Goal: Transaction & Acquisition: Purchase product/service

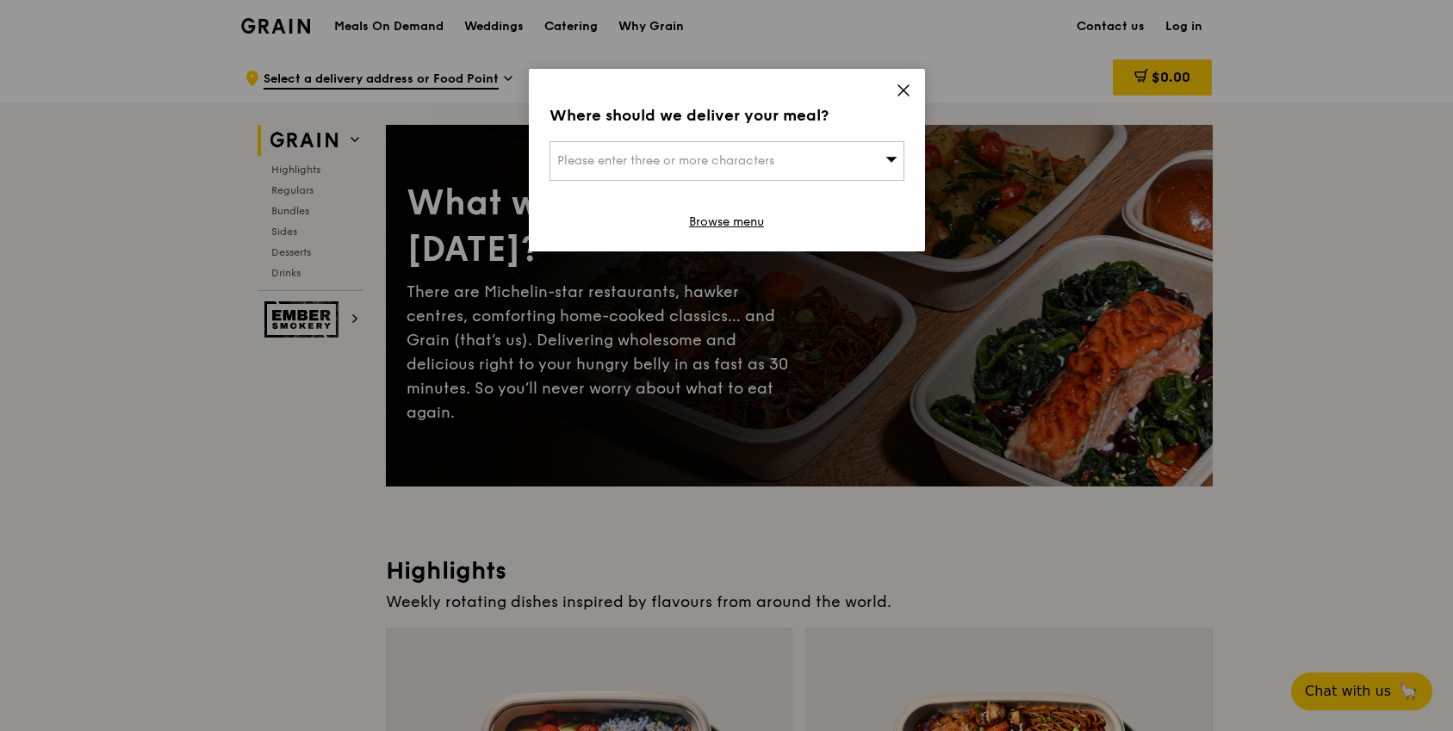
click at [899, 89] on icon at bounding box center [904, 91] width 16 height 16
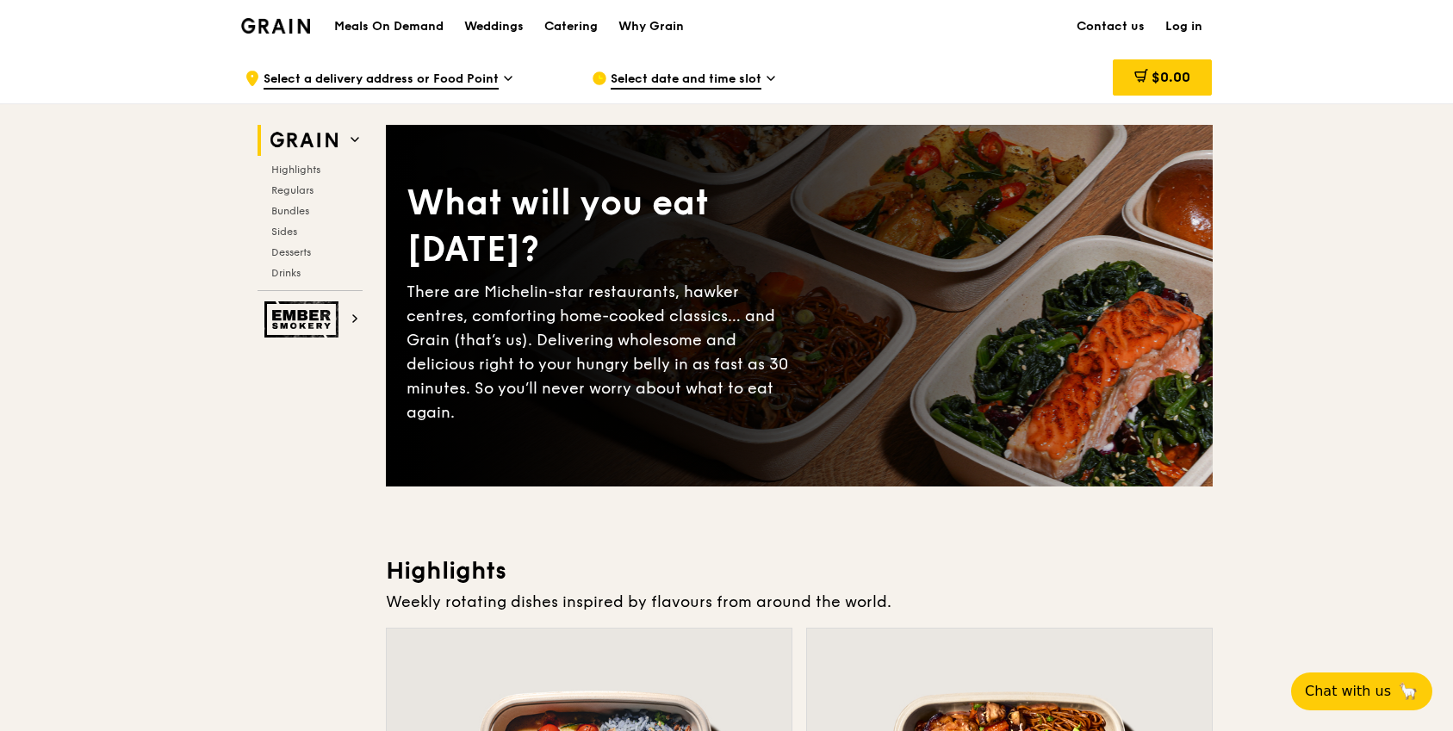
click at [424, 20] on h1 "Meals On Demand" at bounding box center [388, 26] width 109 height 17
click at [424, 24] on h1 "Meals On Demand" at bounding box center [388, 26] width 109 height 17
click at [422, 27] on h1 "Meals On Demand" at bounding box center [388, 26] width 109 height 17
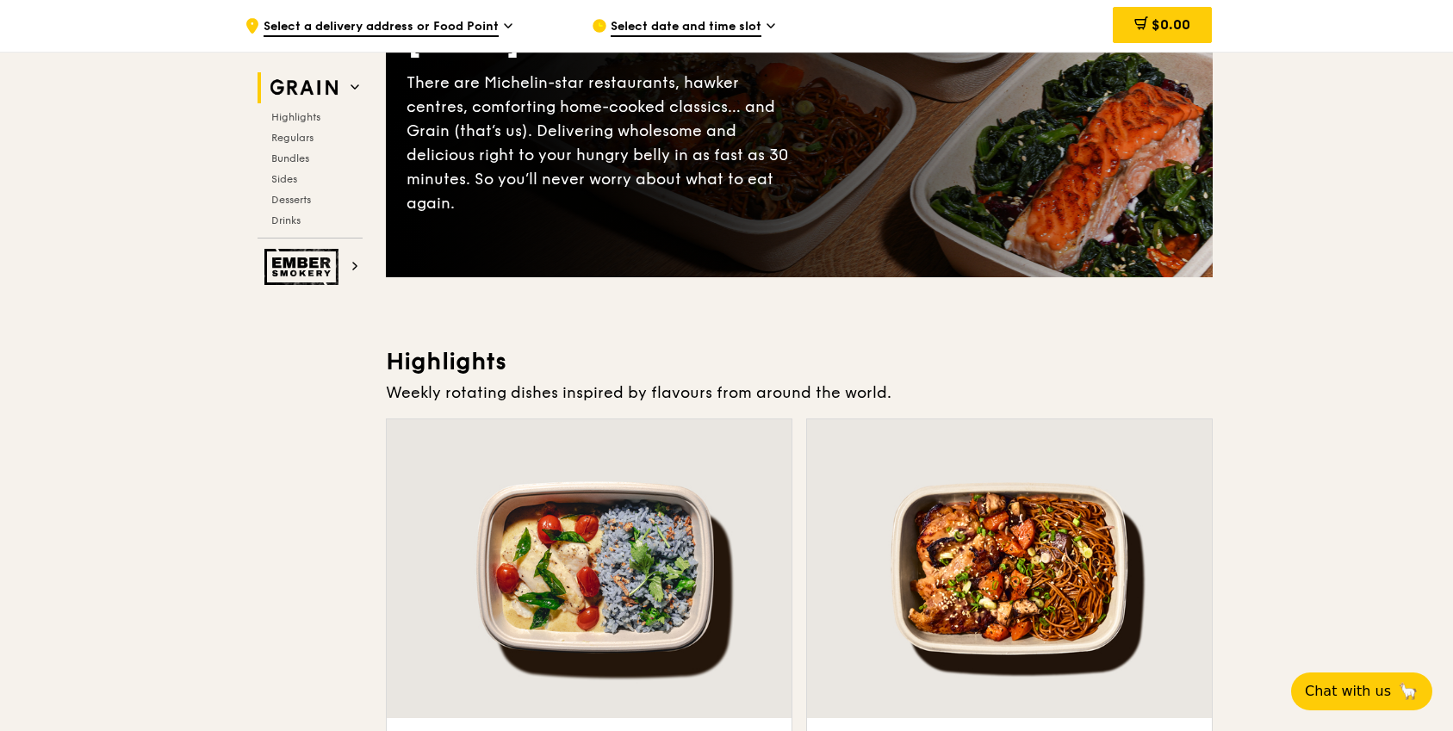
scroll to position [447, 0]
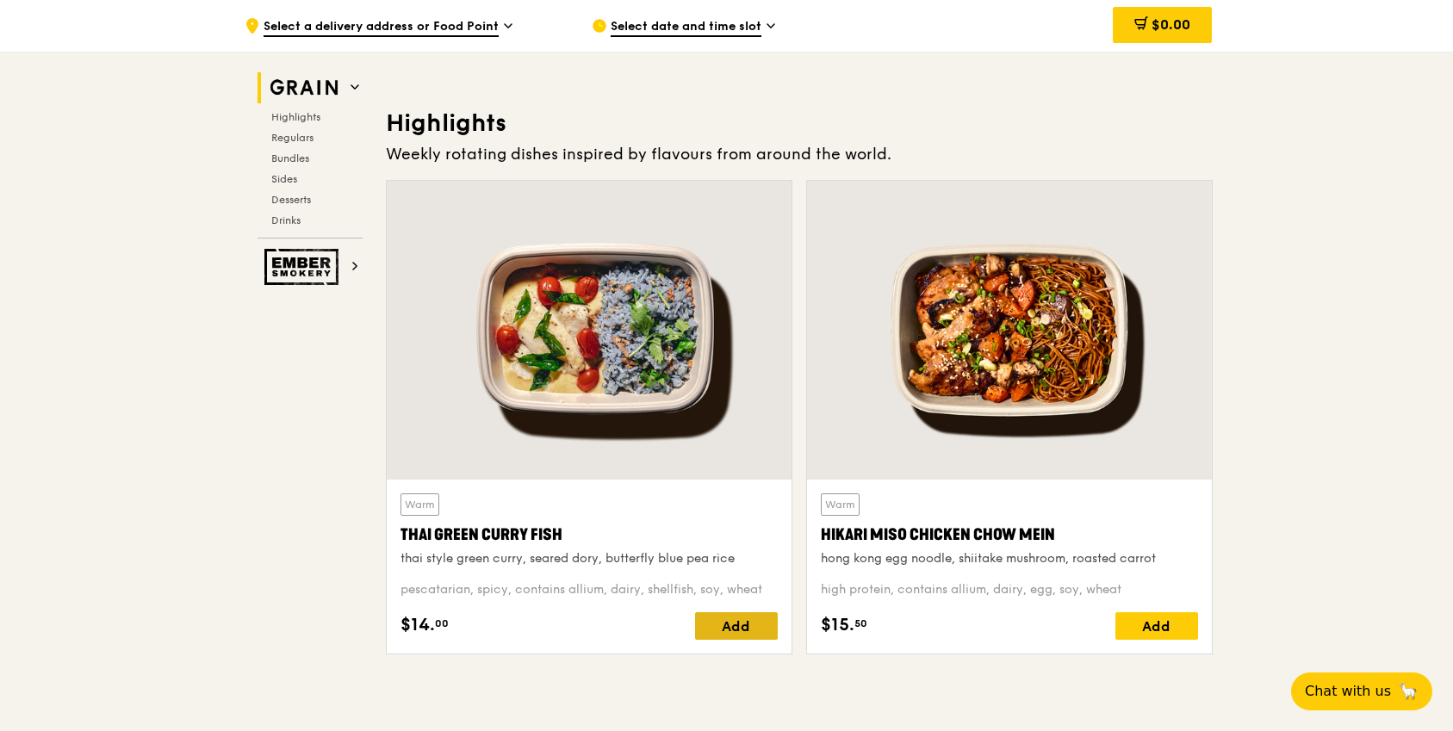
click at [721, 627] on div "Add" at bounding box center [736, 626] width 83 height 28
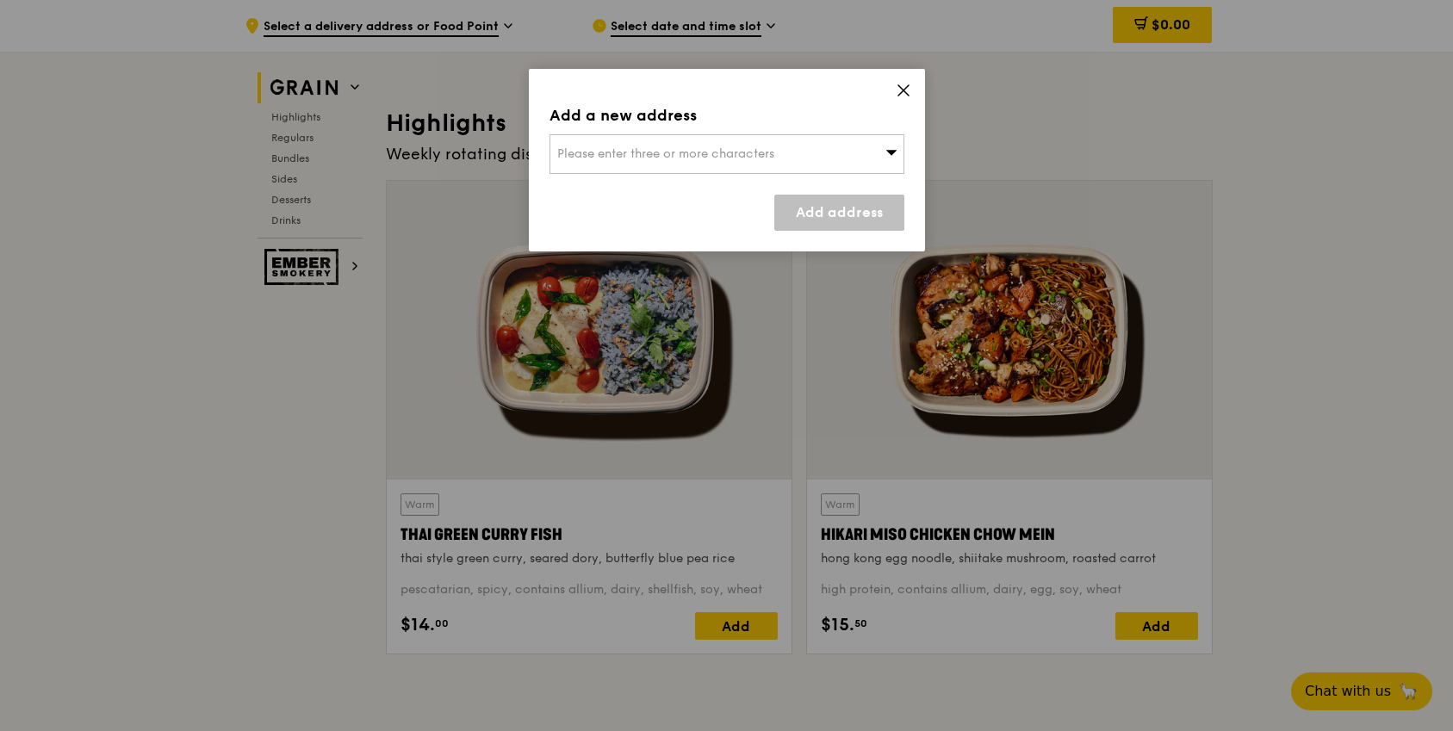
click at [768, 163] on div "Please enter three or more characters" at bounding box center [727, 154] width 355 height 40
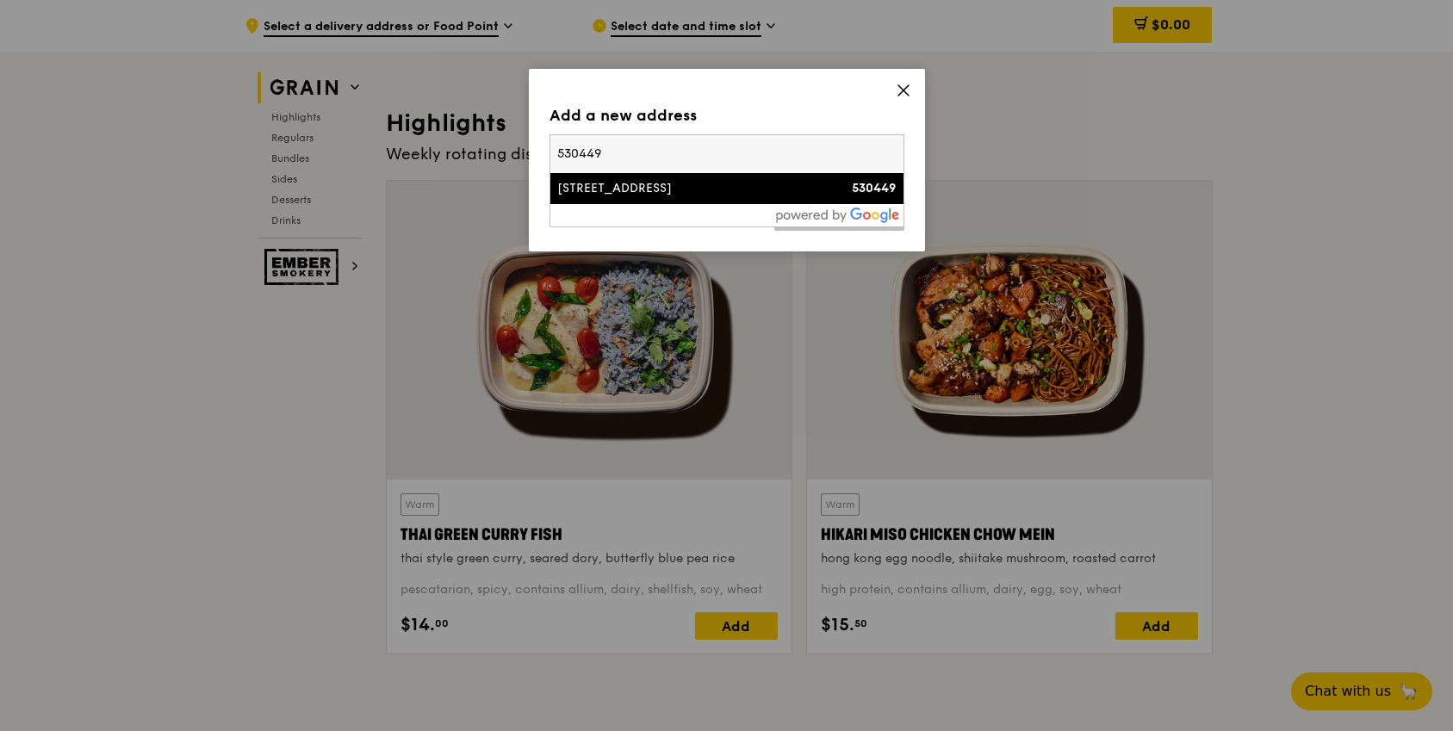
type input "530449"
click at [749, 180] on div "449 Hougang Avenue 10" at bounding box center [684, 188] width 255 height 17
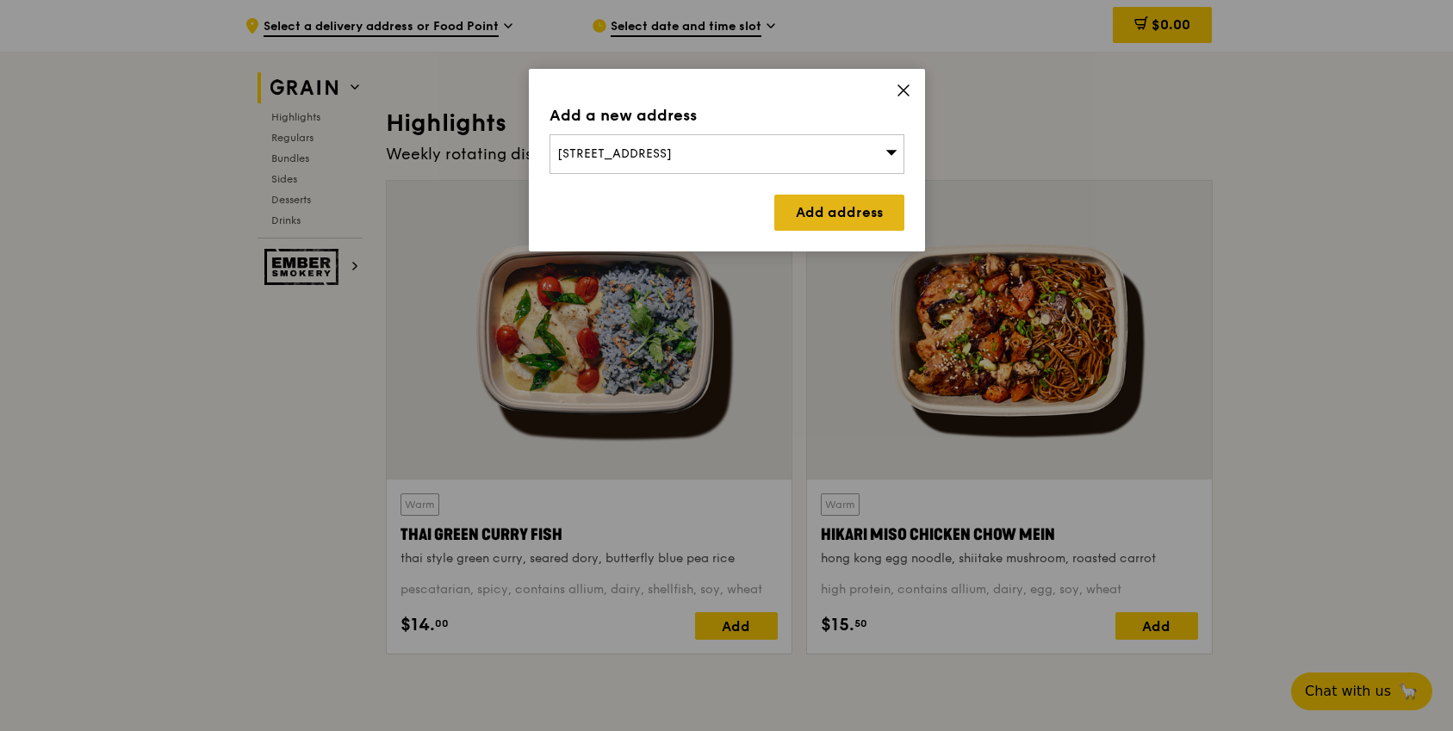
click at [827, 211] on link "Add address" at bounding box center [839, 213] width 130 height 36
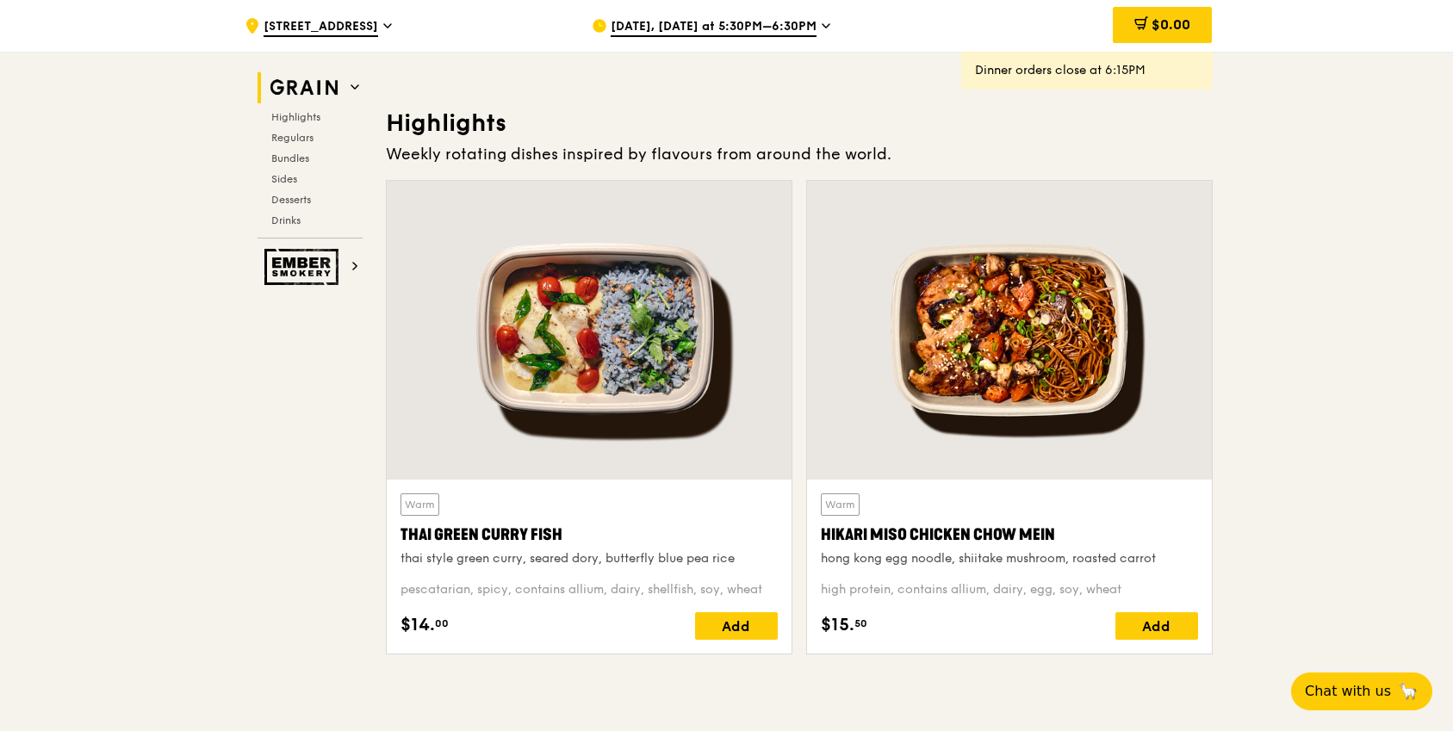
click at [803, 28] on span "Oct 14, Today at 5:30PM–6:30PM" at bounding box center [714, 27] width 206 height 19
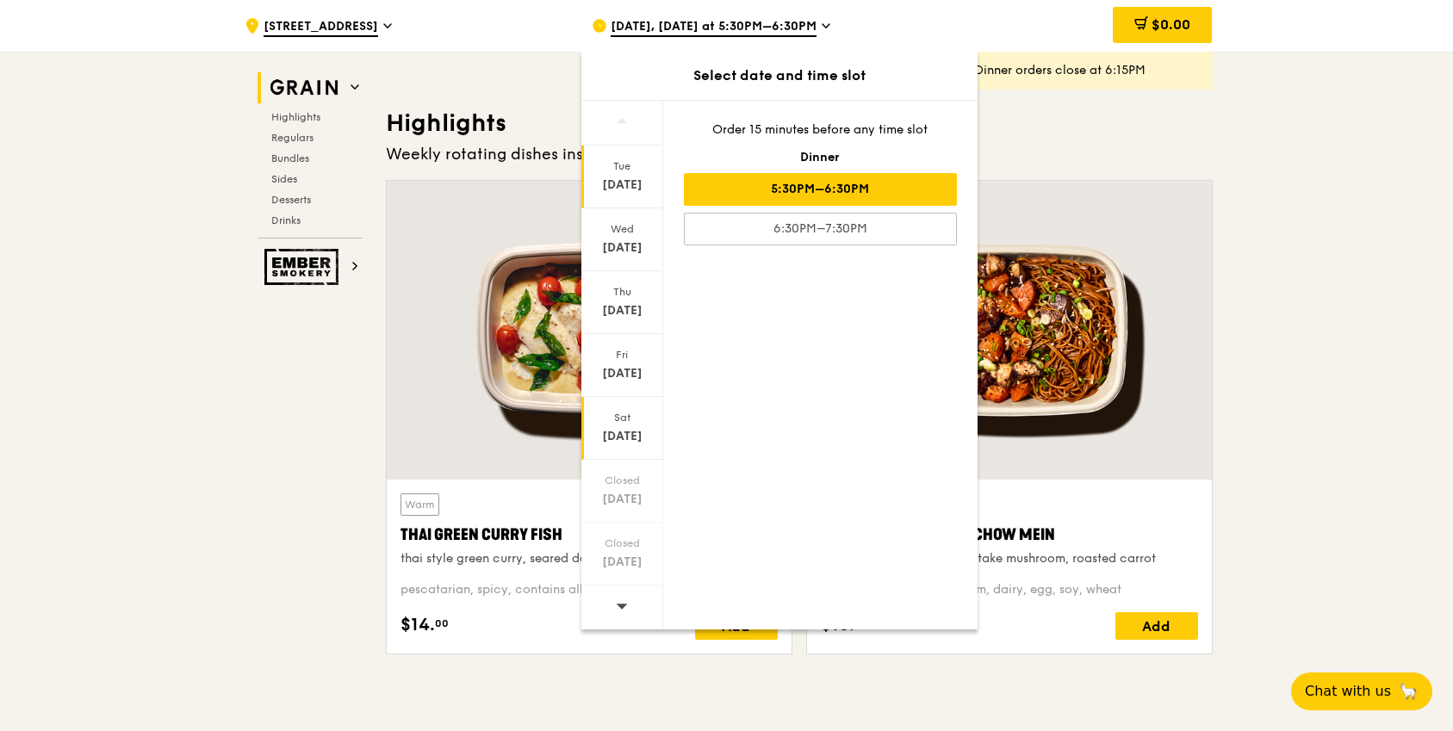
click at [608, 418] on div "Sat" at bounding box center [622, 418] width 77 height 14
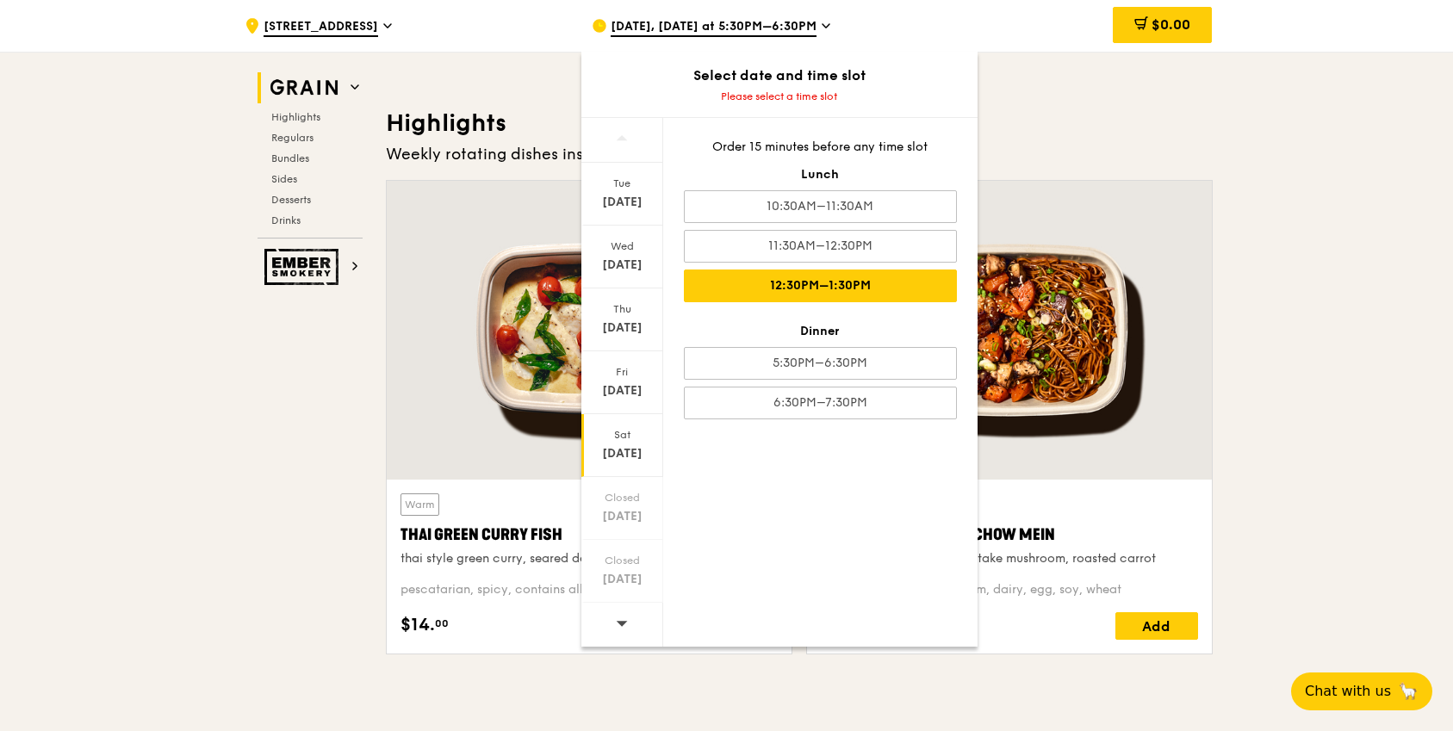
click at [848, 277] on div "12:30PM–1:30PM" at bounding box center [820, 286] width 273 height 33
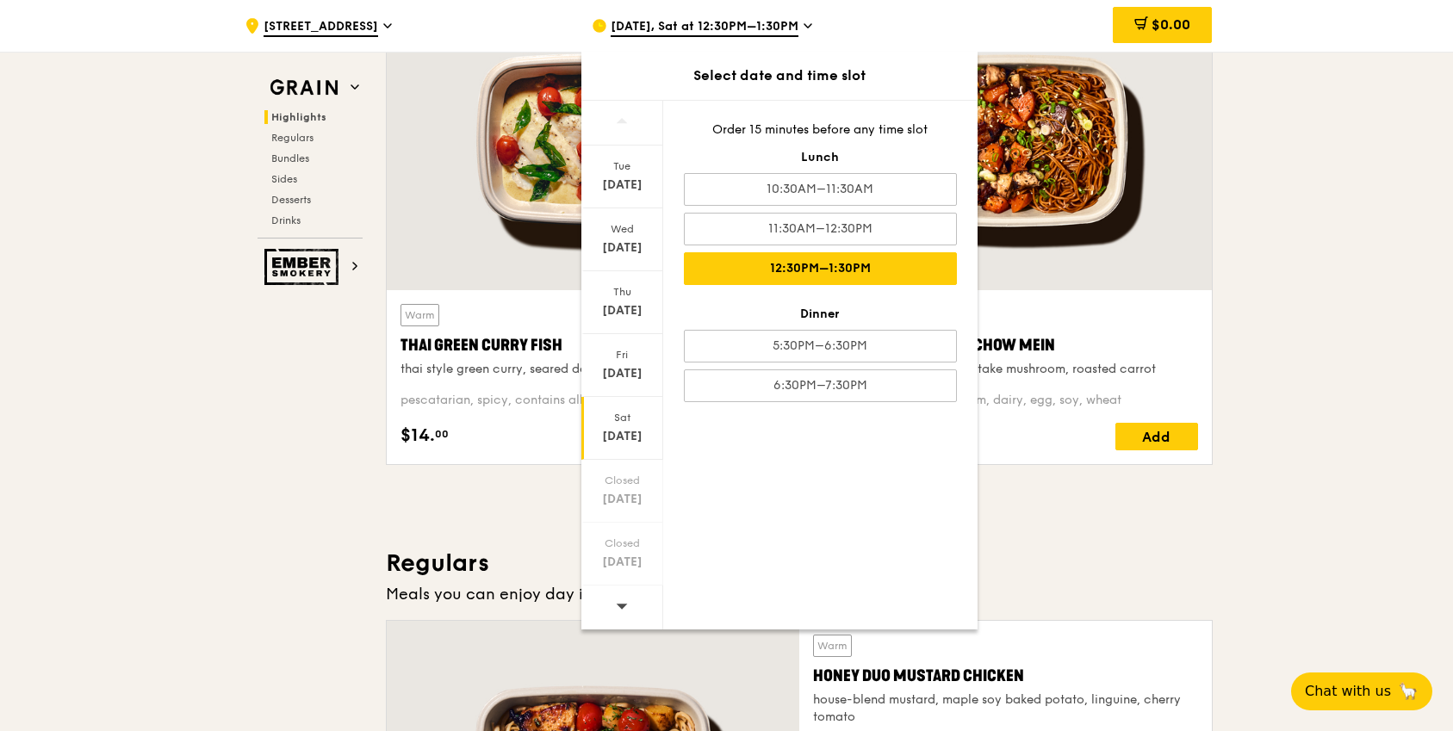
scroll to position [899, 0]
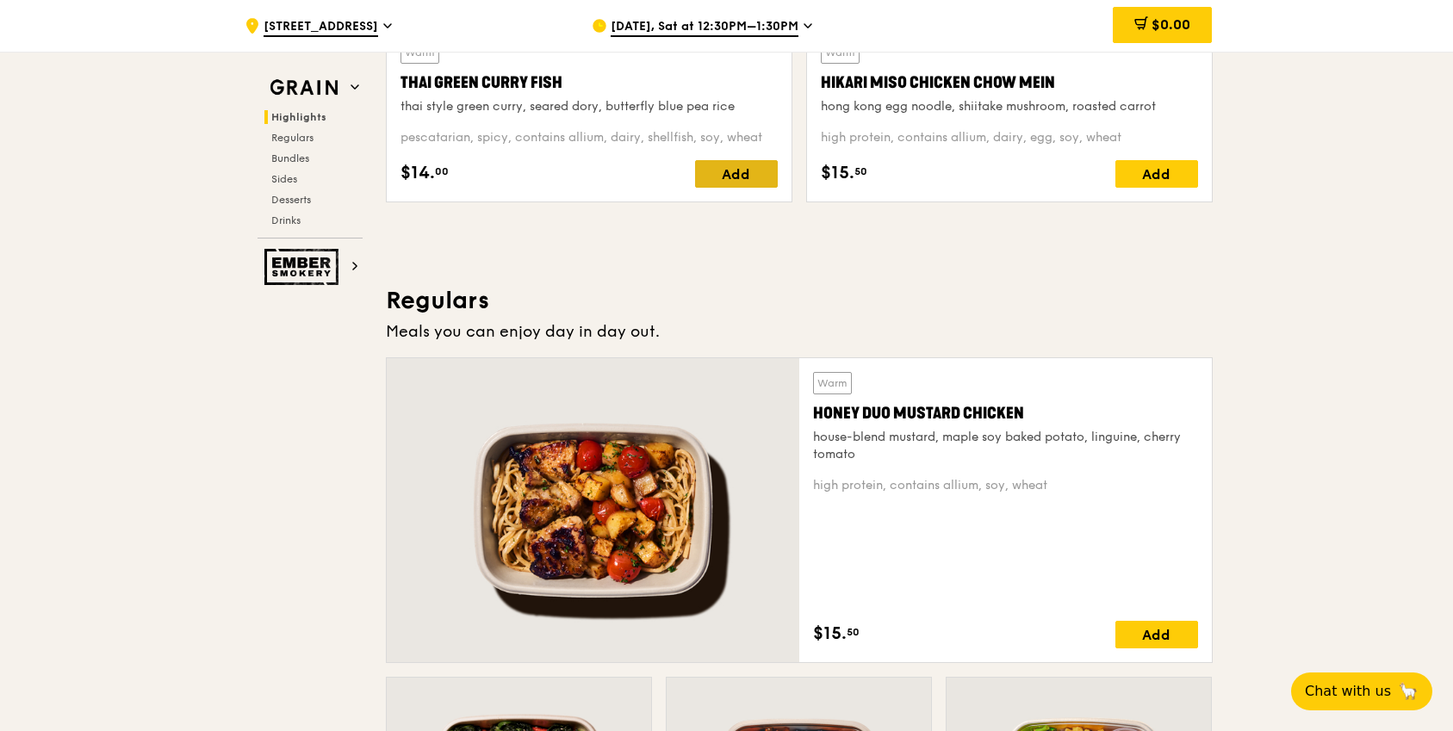
click at [740, 163] on div "Add" at bounding box center [736, 174] width 83 height 28
click at [1205, 177] on div "Warm Hikari Miso Chicken Chow Mein hong kong egg noodle, shiitake mushroom, roa…" at bounding box center [1009, 115] width 405 height 174
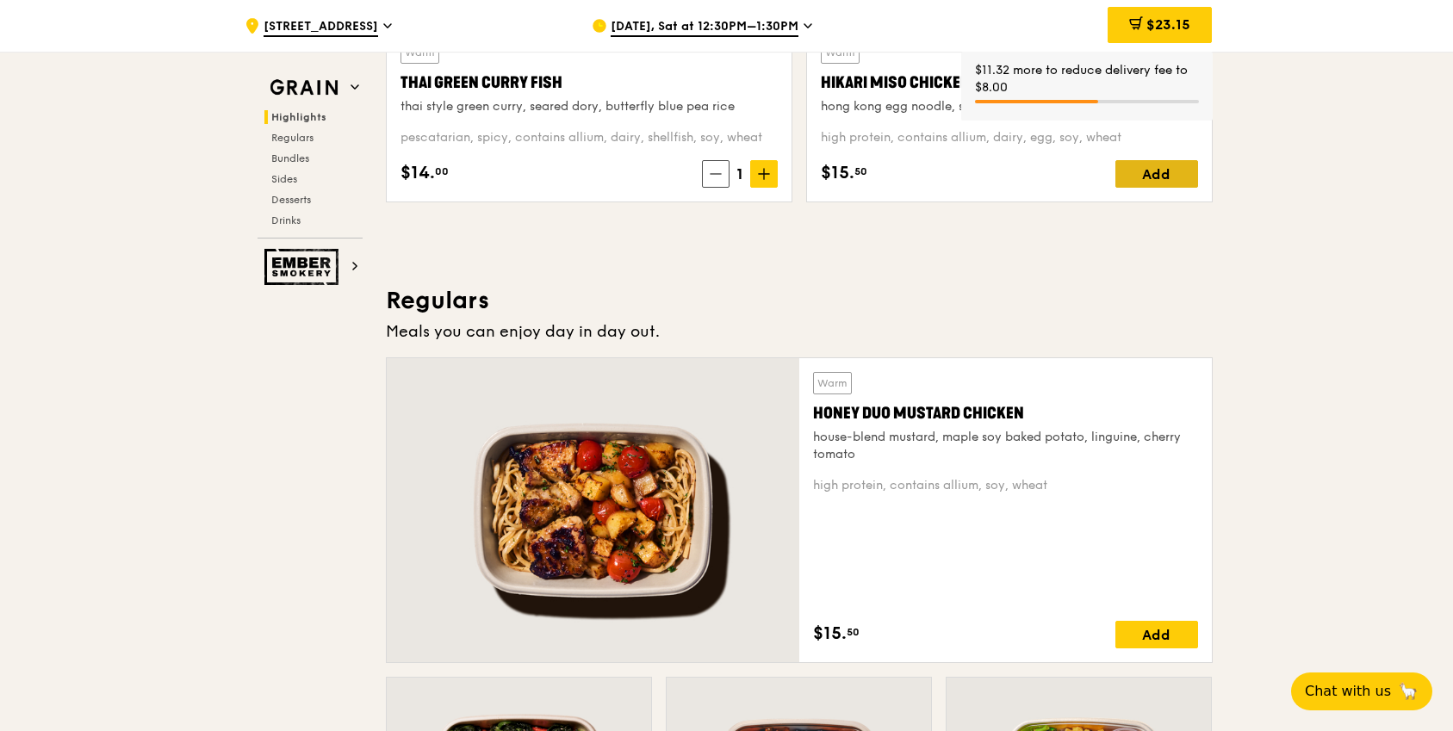
click at [1185, 177] on div "Add" at bounding box center [1157, 174] width 83 height 28
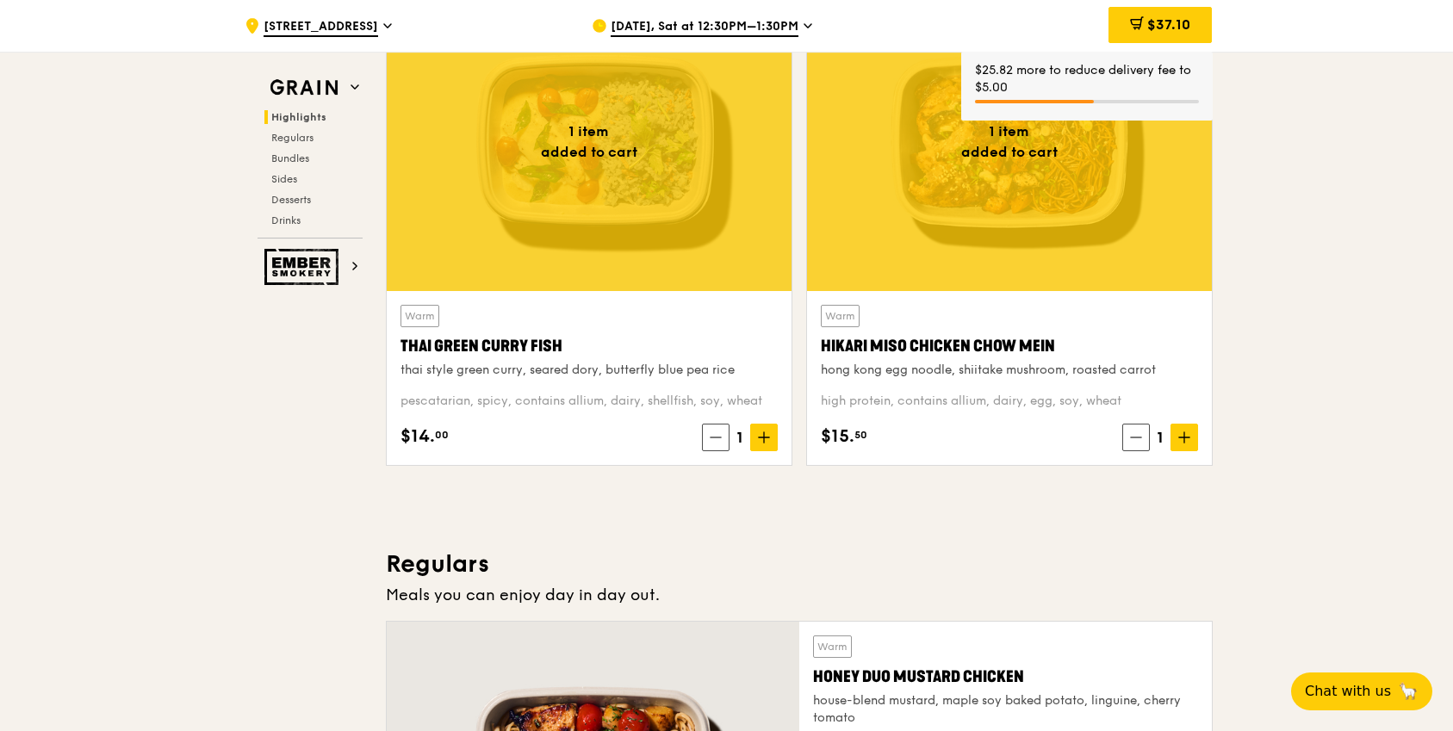
scroll to position [0, 0]
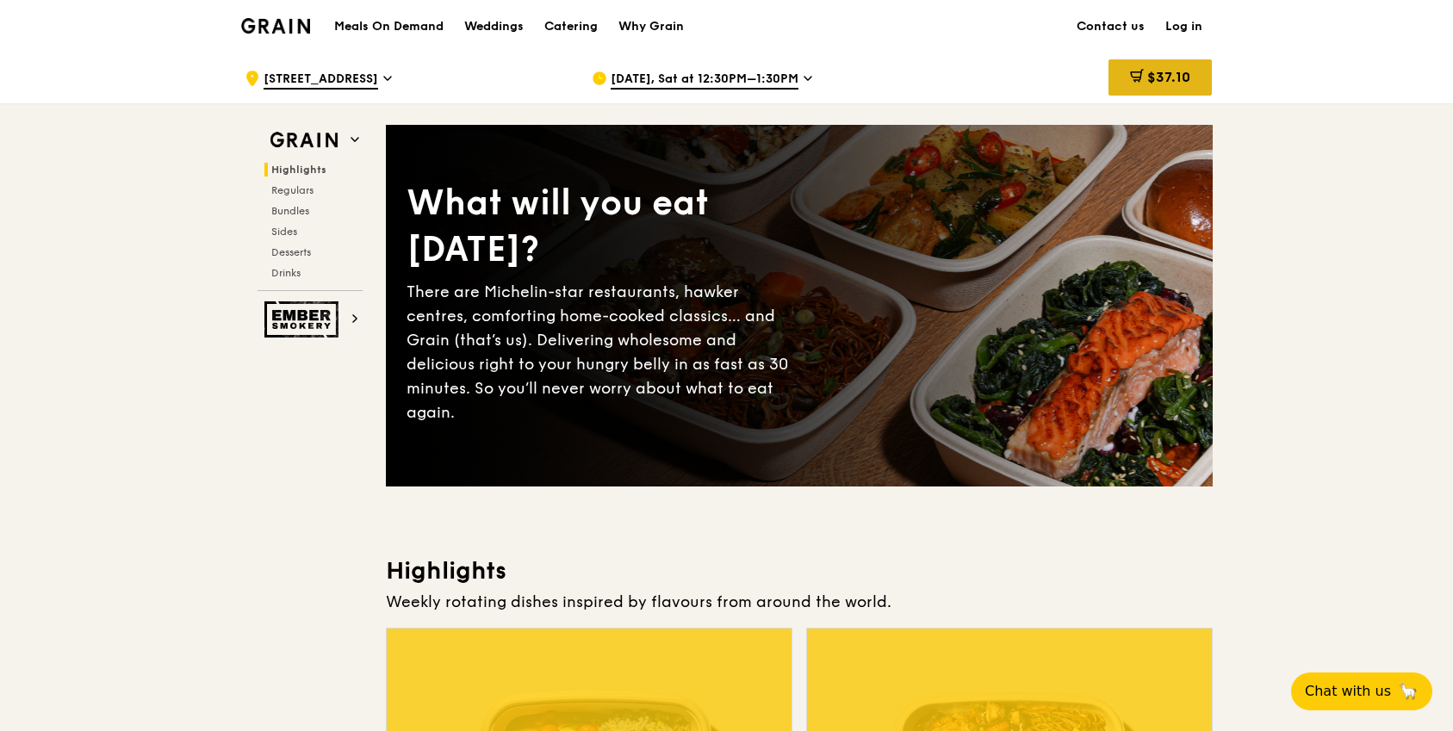
click at [1176, 85] on span "$37.10" at bounding box center [1168, 77] width 43 height 16
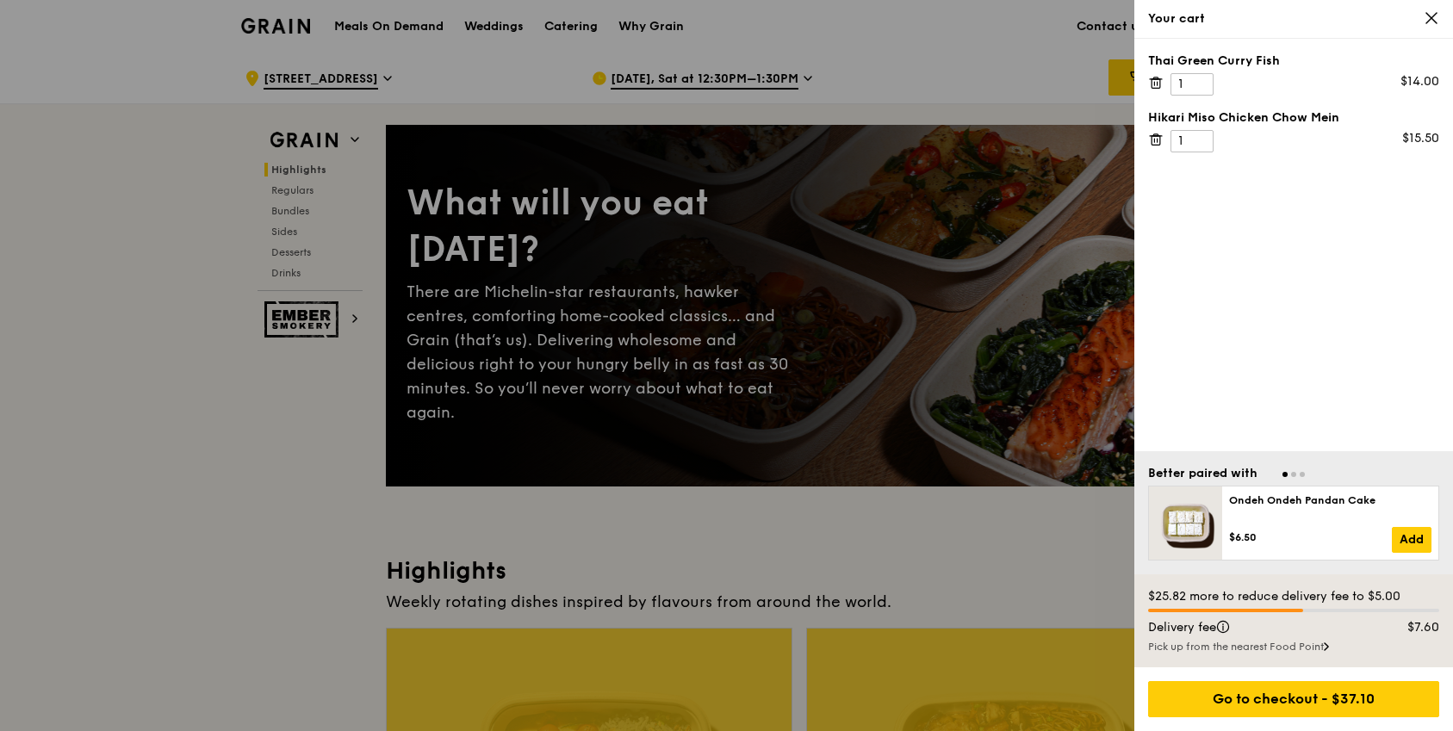
click at [439, 55] on div at bounding box center [726, 365] width 1453 height 731
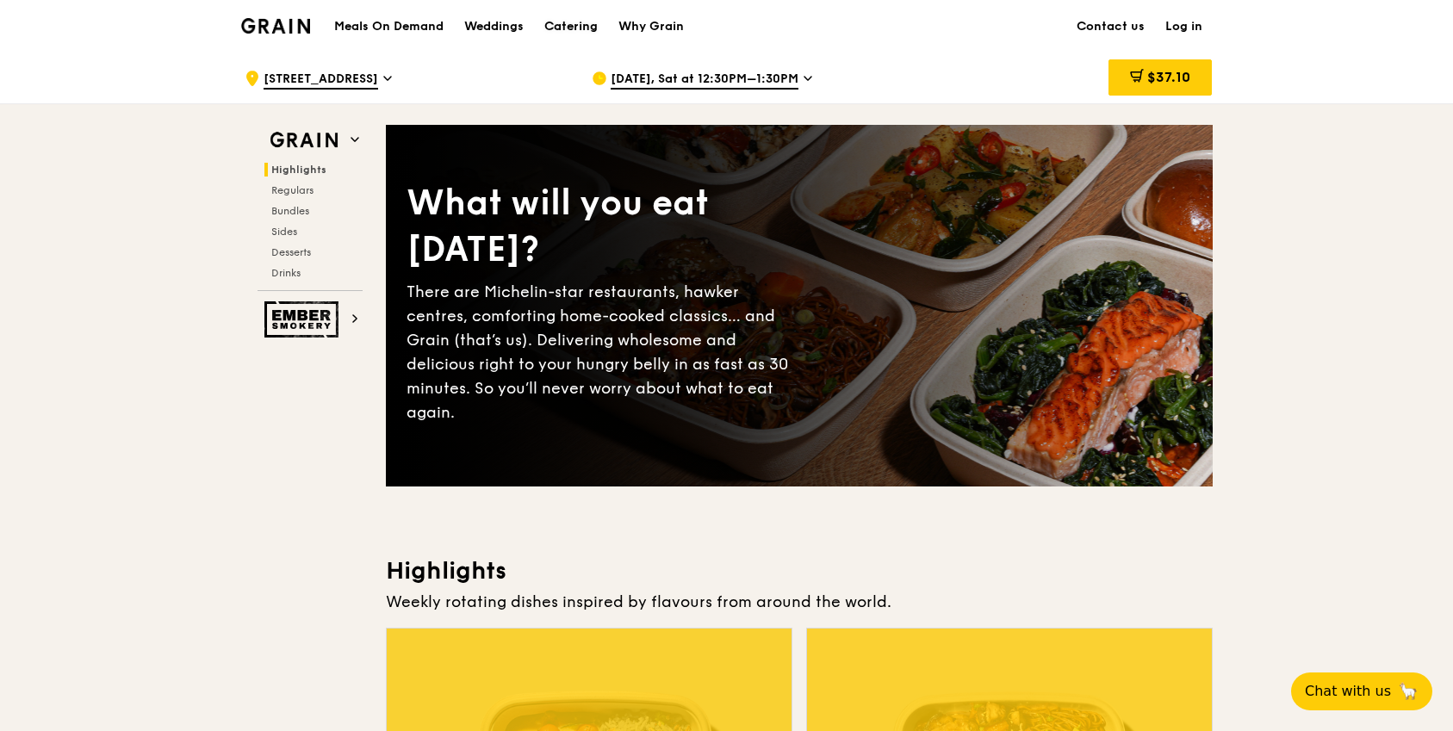
click at [581, 22] on div "Catering" at bounding box center [570, 27] width 53 height 52
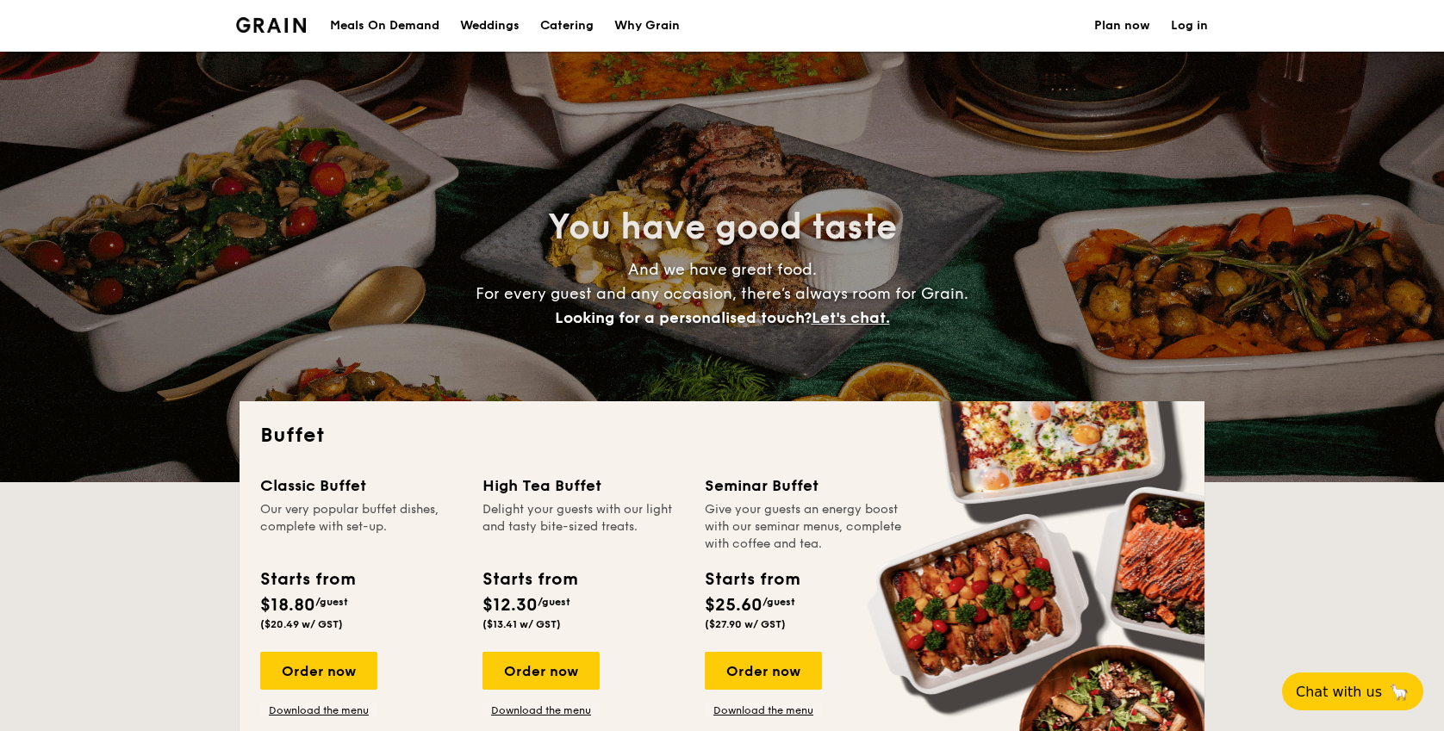
select select
click at [283, 671] on div "Order now" at bounding box center [318, 671] width 117 height 38
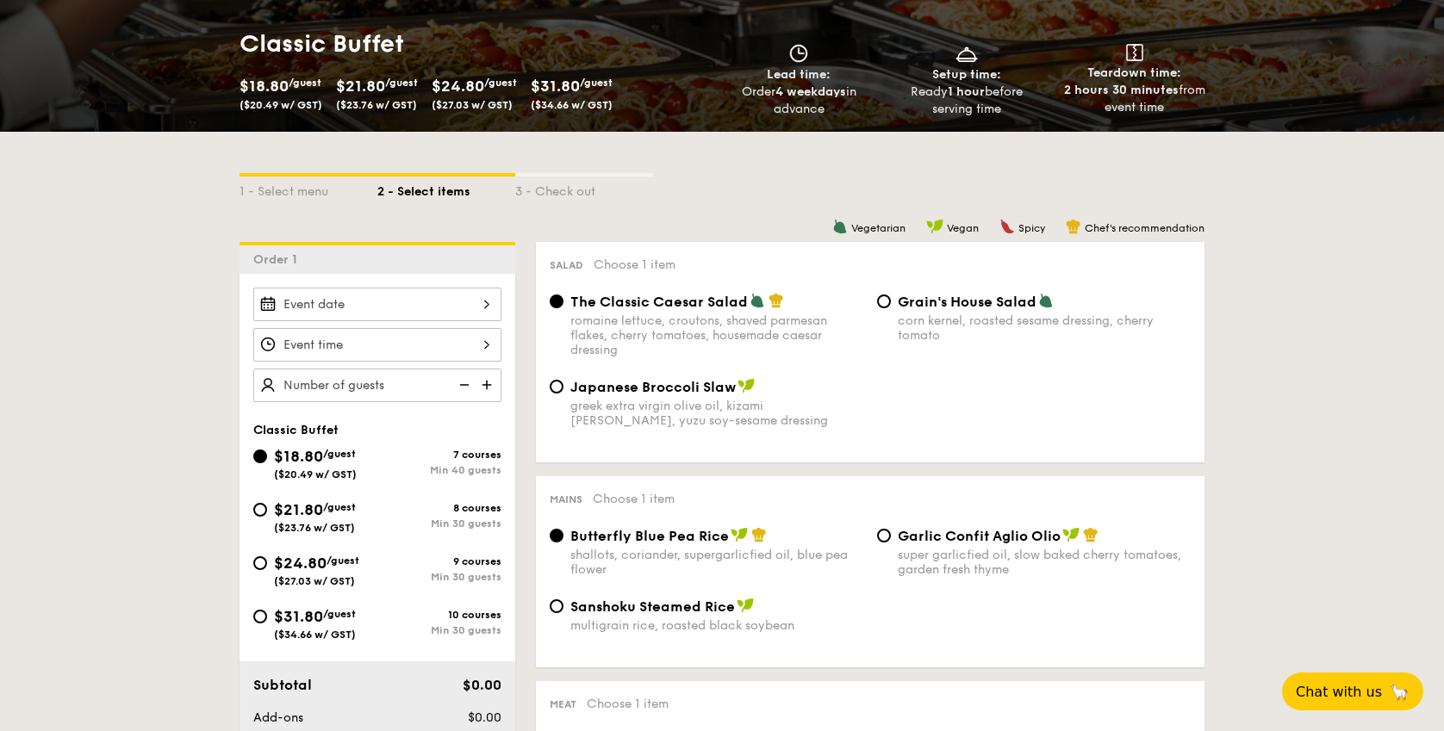
scroll to position [284, 0]
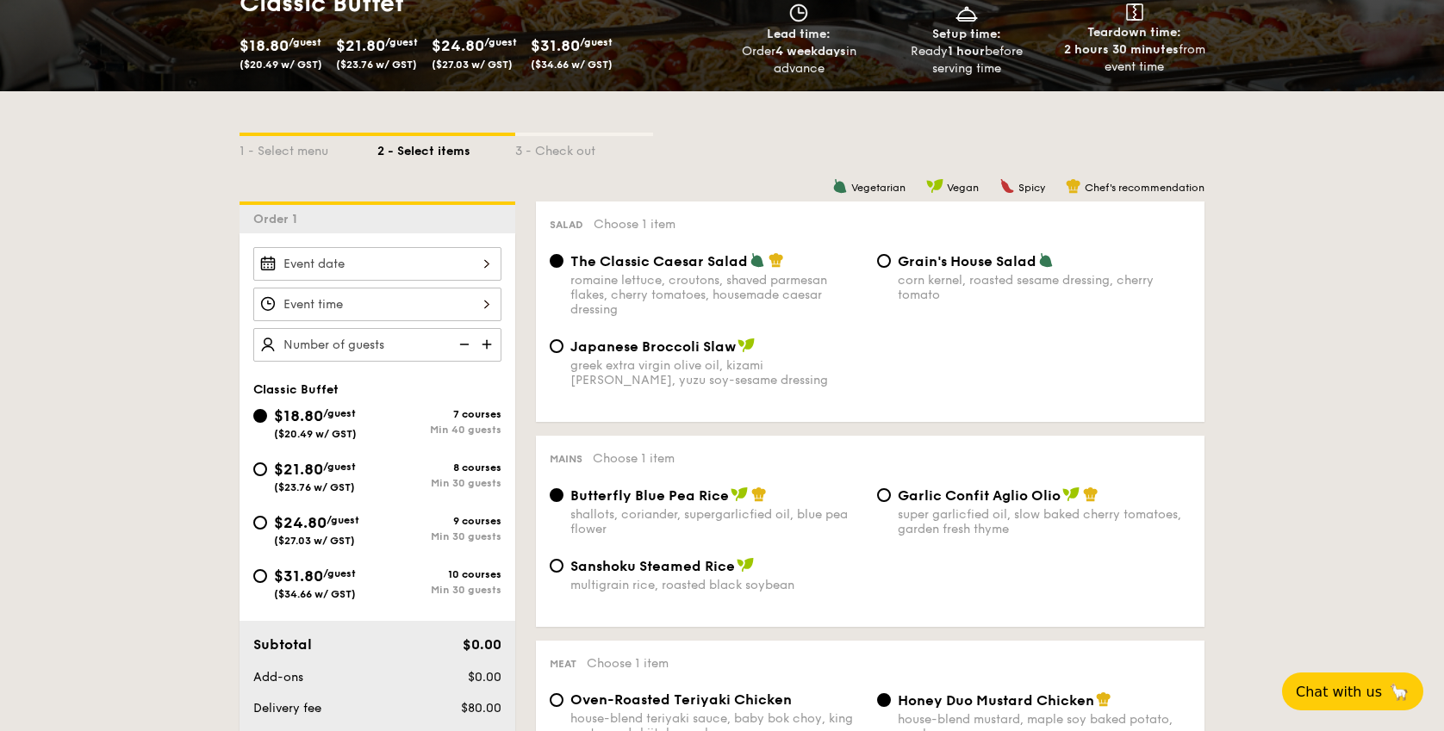
click at [333, 471] on span "/guest" at bounding box center [339, 467] width 33 height 12
click at [267, 471] on input "$21.80 /guest ($23.76 w/ GST) 8 courses Min 30 guests" at bounding box center [260, 470] width 14 height 14
radio input "true"
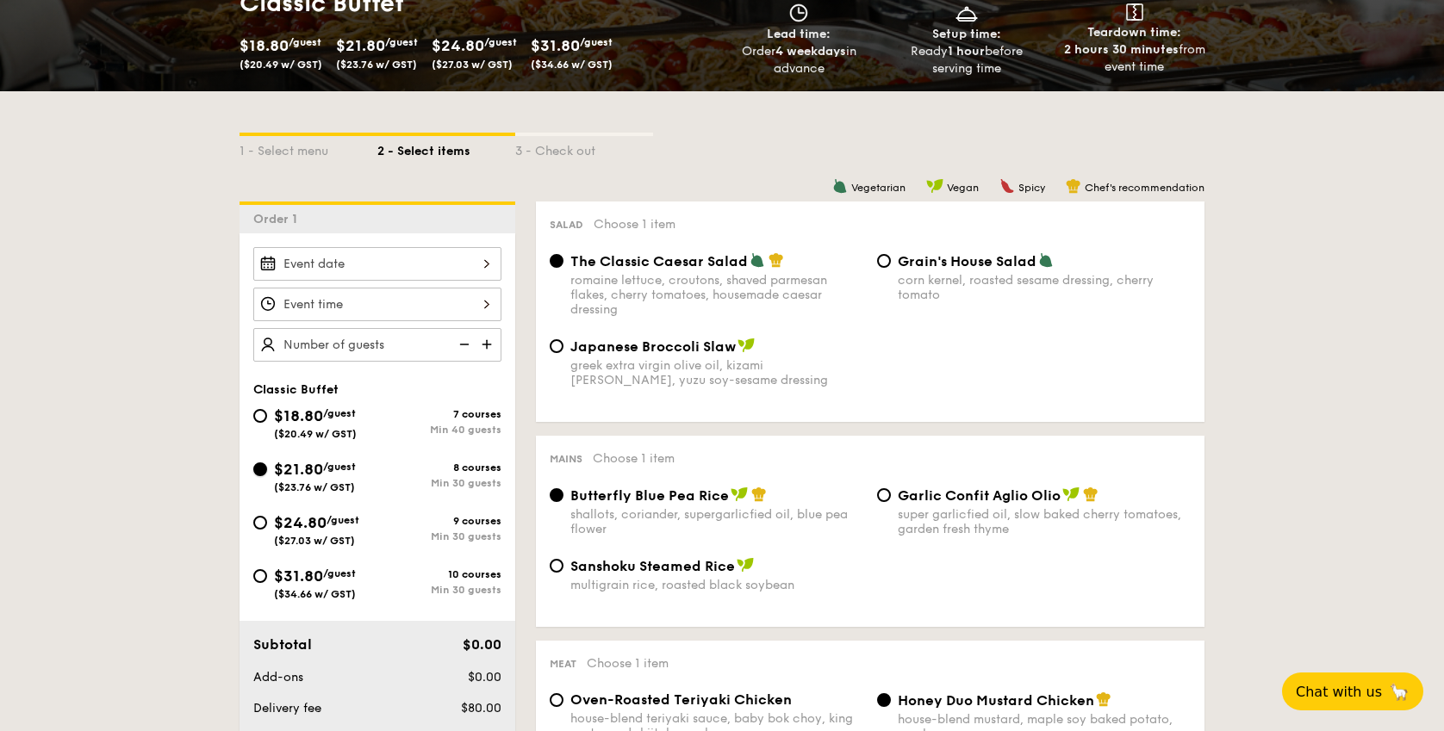
radio input "true"
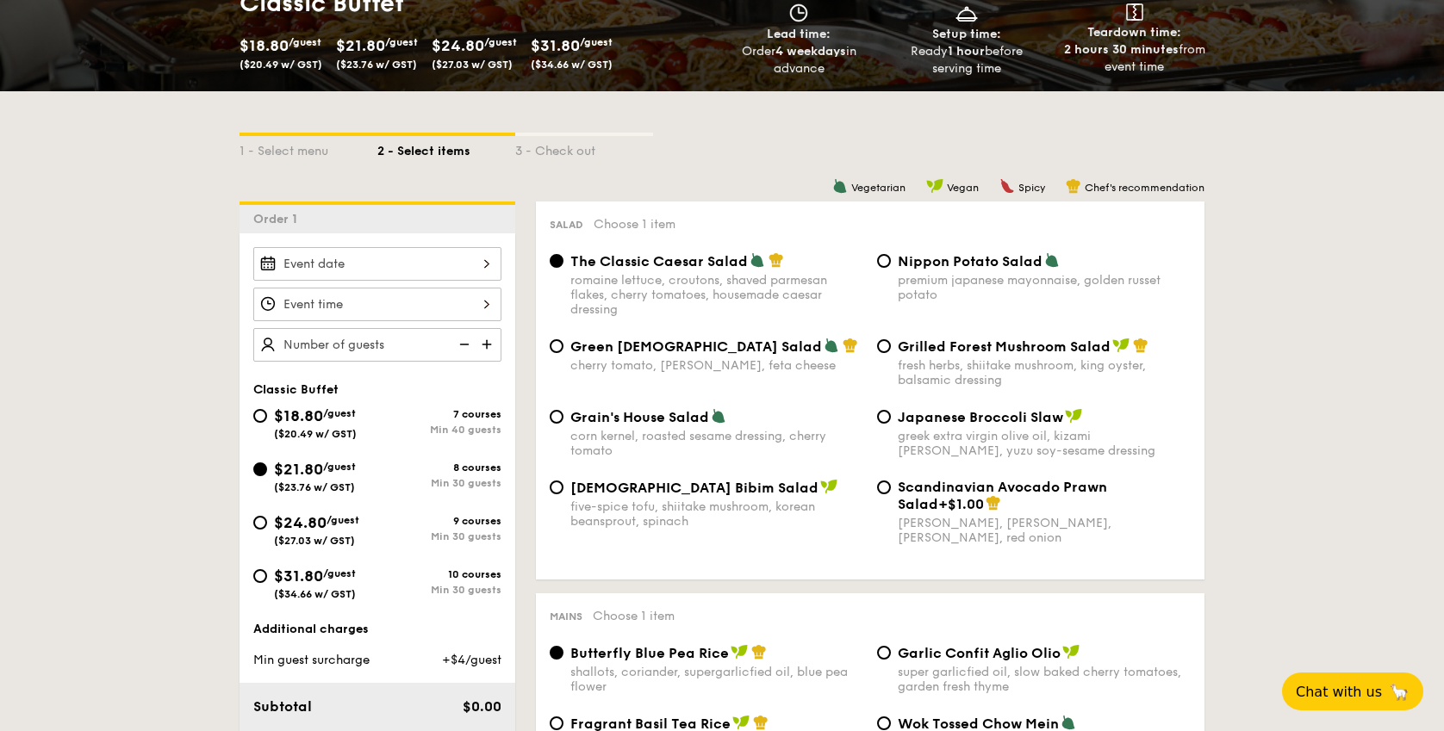
click at [374, 425] on div "$18.80 /guest ($20.49 w/ GST)" at bounding box center [315, 422] width 124 height 36
click at [267, 423] on input "$18.80 /guest ($20.49 w/ GST) 7 courses Min 40 guests" at bounding box center [260, 416] width 14 height 14
radio input "true"
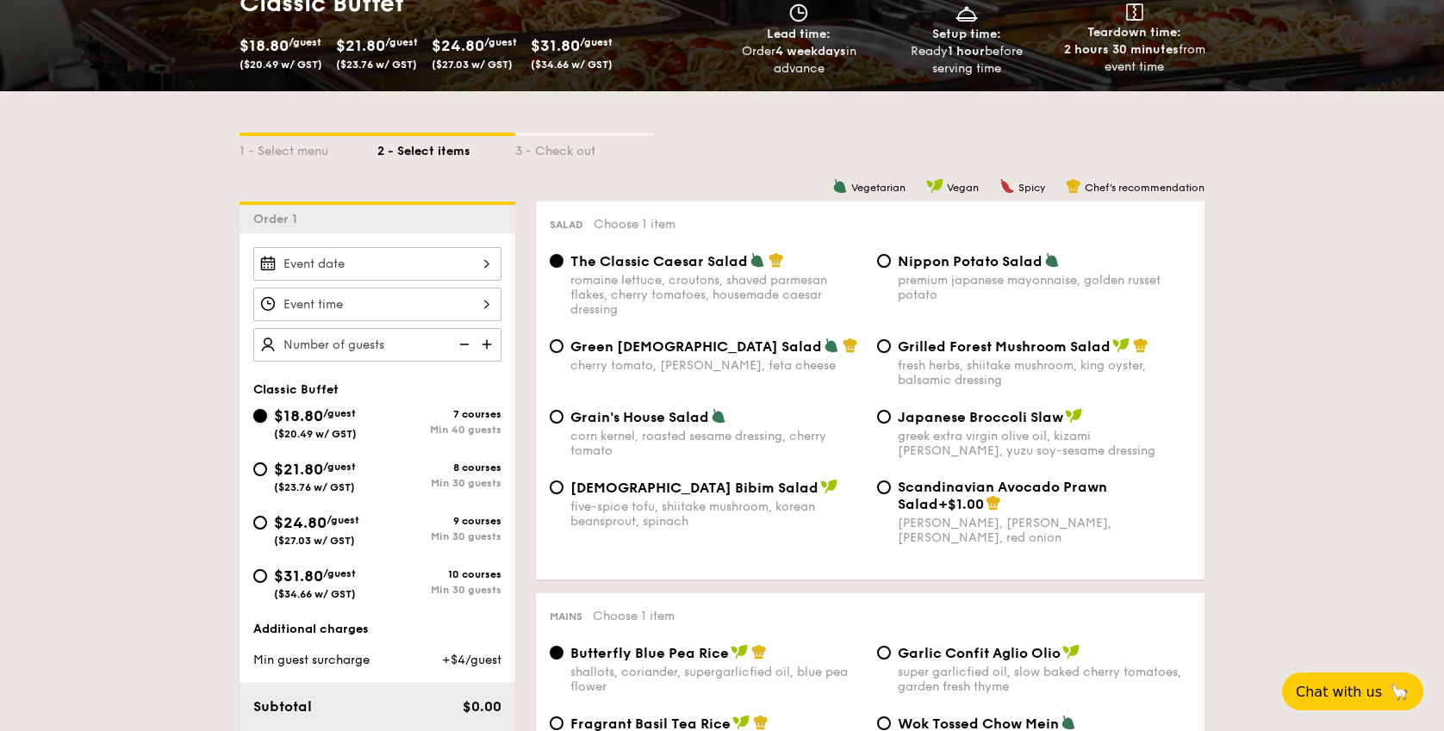
radio input "true"
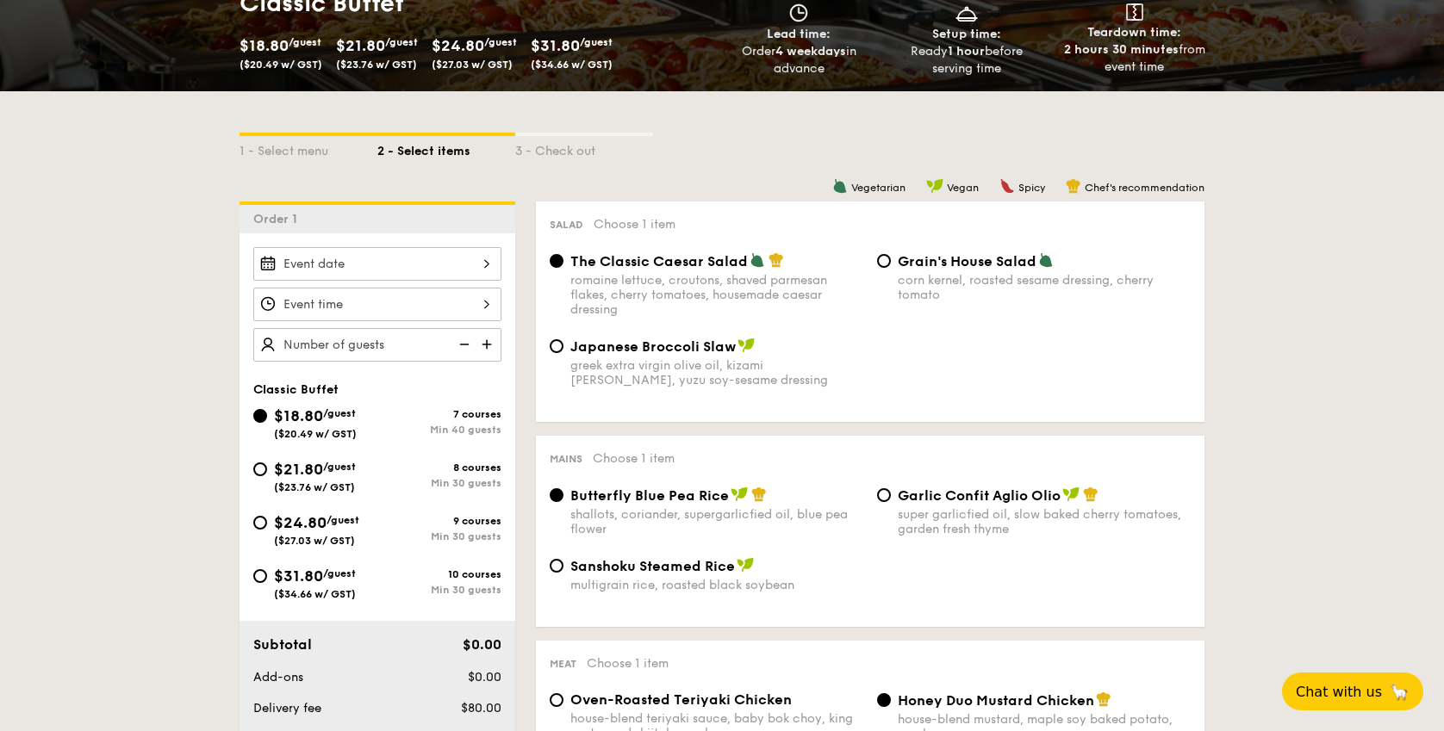
click at [575, 347] on span "Japanese Broccoli Slaw" at bounding box center [652, 347] width 165 height 16
click at [563, 347] on input "Japanese Broccoli Slaw greek extra virgin olive oil, kizami nori, ginger, yuzu …" at bounding box center [557, 346] width 14 height 14
radio input "true"
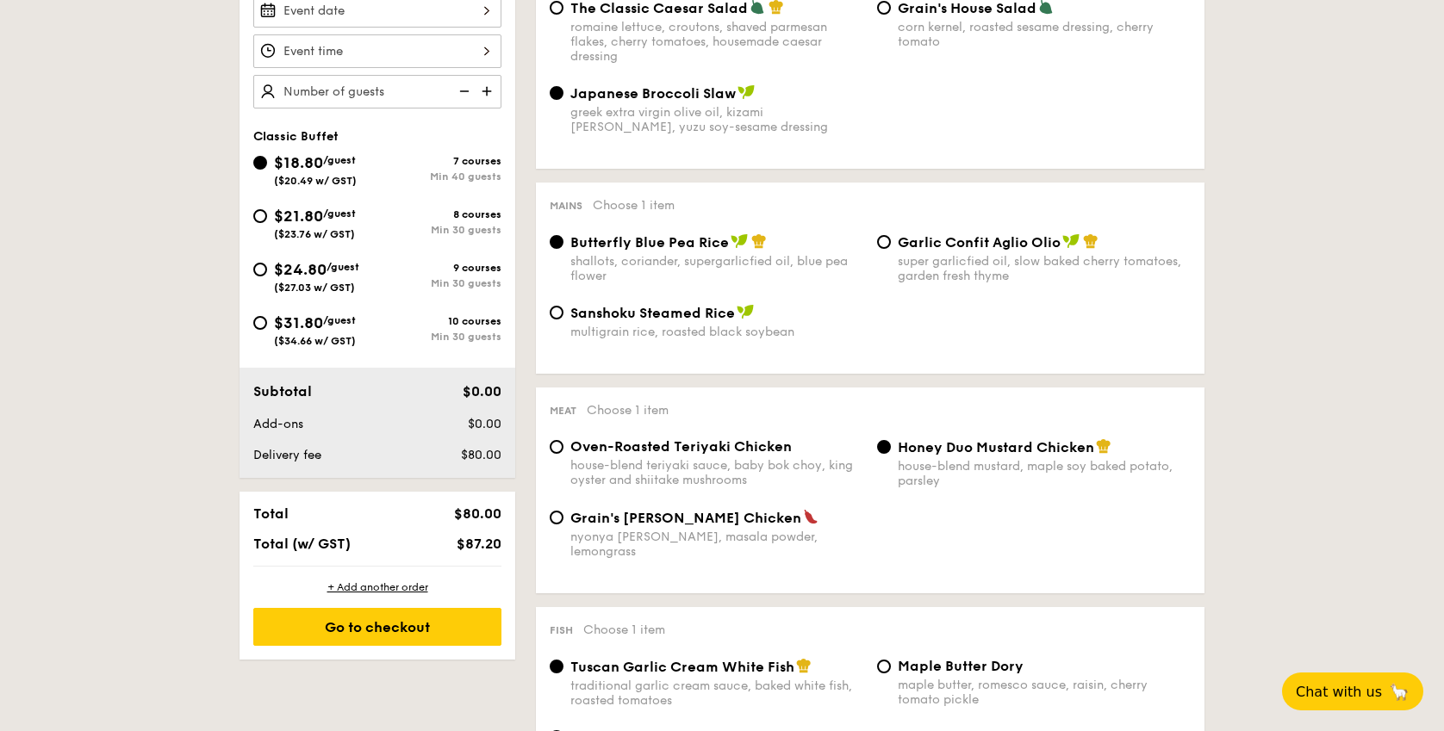
click at [702, 455] on span "Oven-Roasted Teriyaki Chicken" at bounding box center [680, 446] width 221 height 16
click at [563, 454] on input "Oven-Roasted Teriyaki Chicken house-blend teriyaki sauce, baby bok choy, king o…" at bounding box center [557, 447] width 14 height 14
radio input "true"
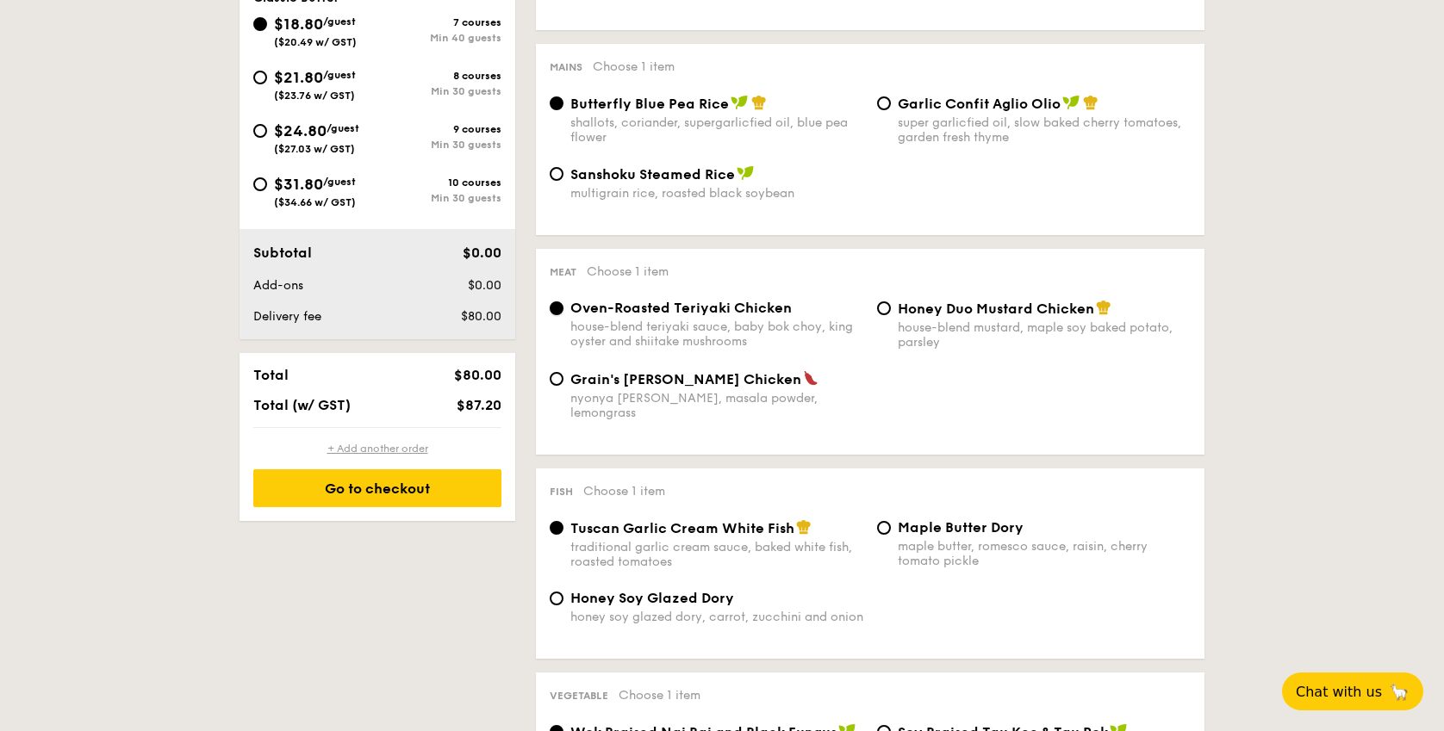
scroll to position [612, 0]
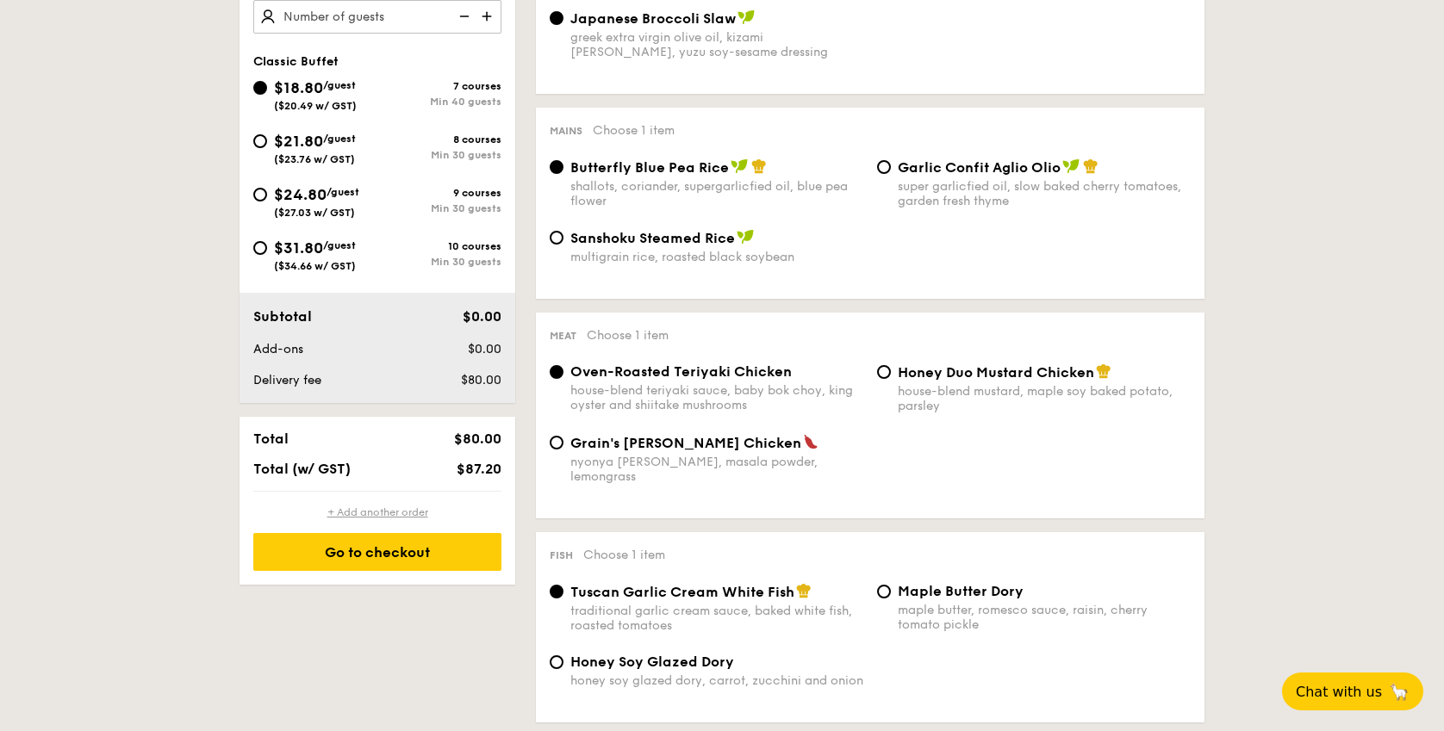
click at [397, 512] on div "+ Add another order" at bounding box center [377, 513] width 248 height 14
radio input "true"
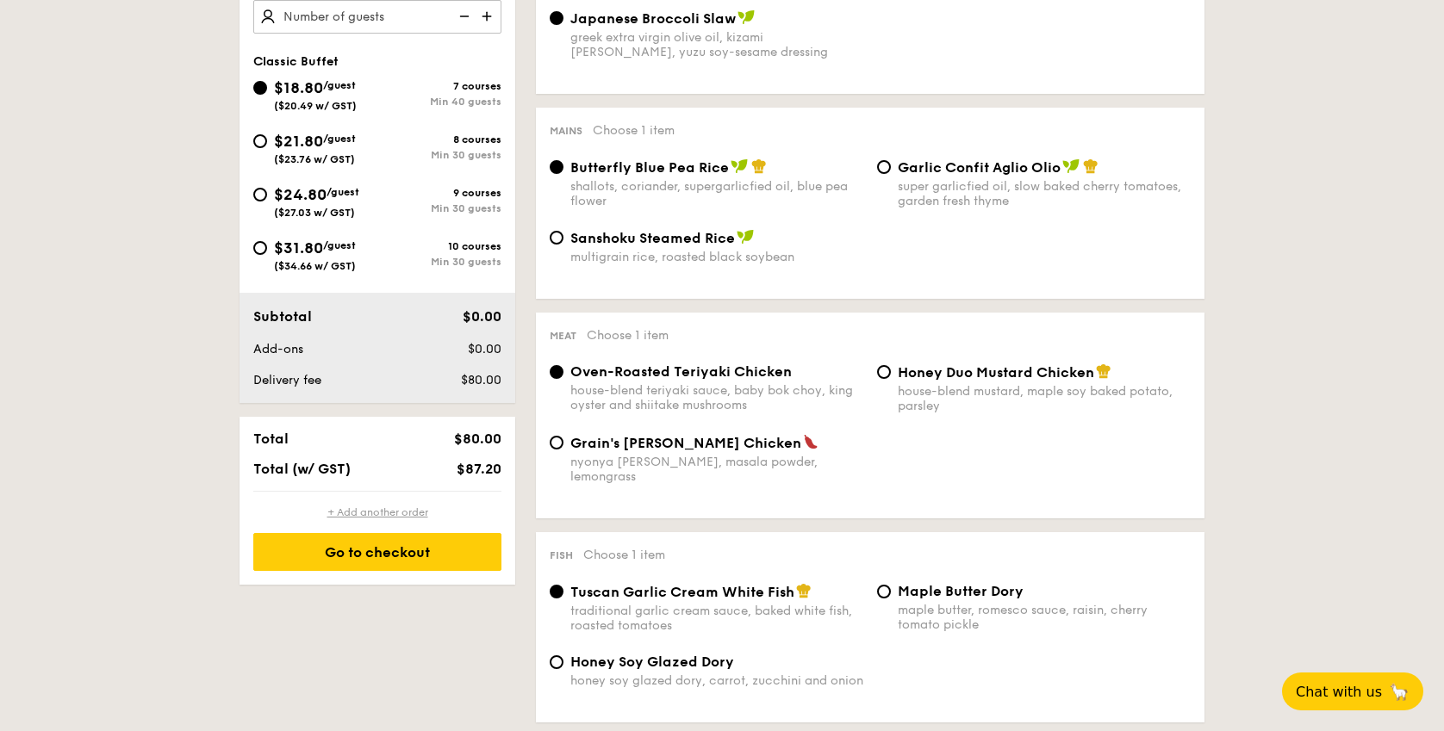
radio input "false"
radio input "true"
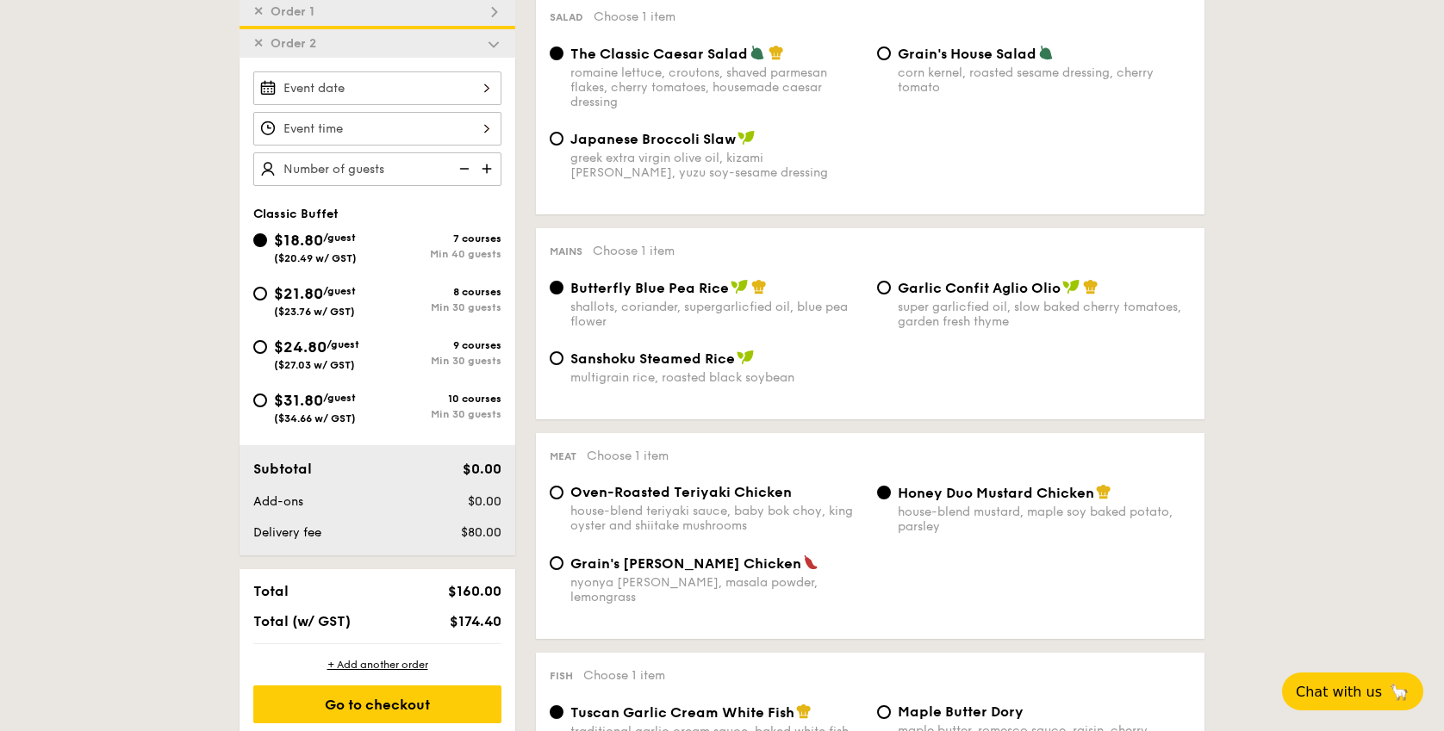
scroll to position [0, 0]
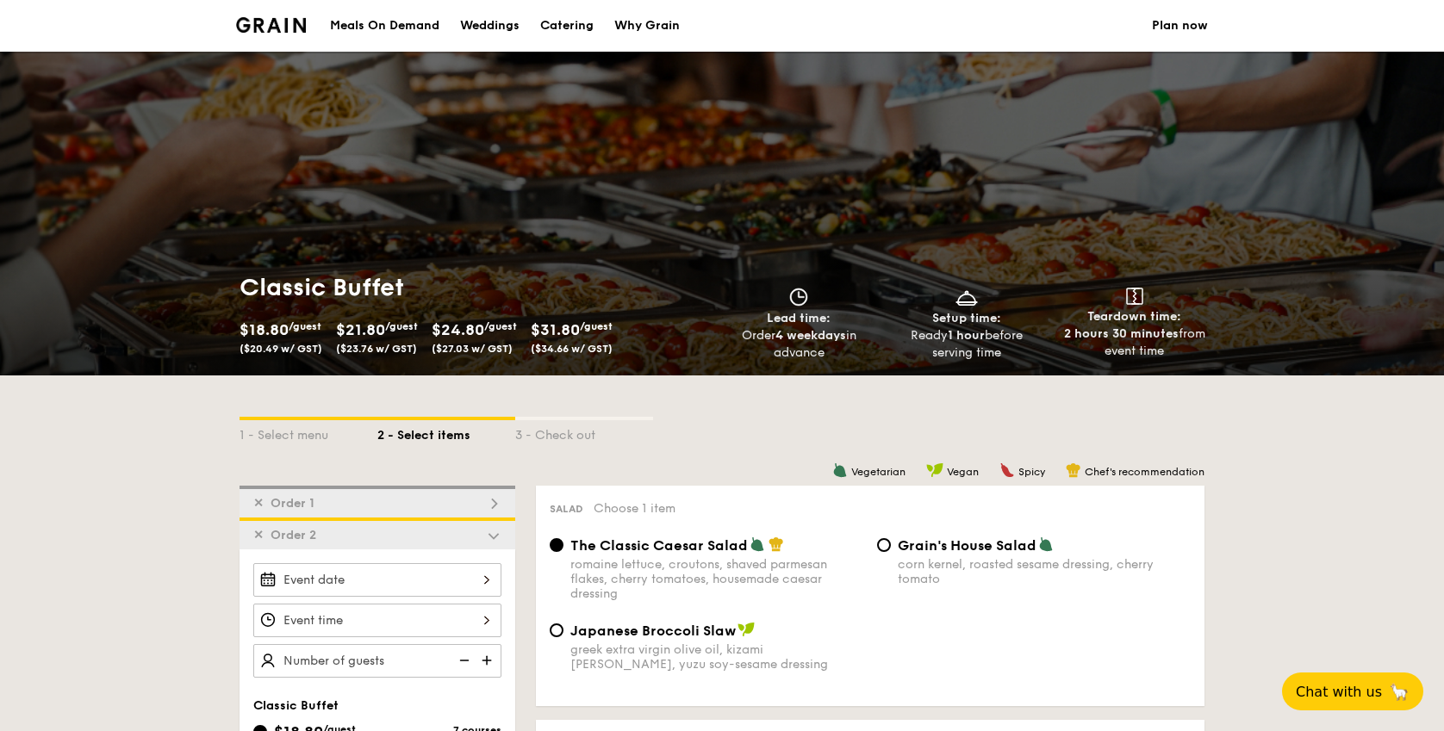
click at [417, 22] on div "Meals On Demand" at bounding box center [384, 26] width 109 height 52
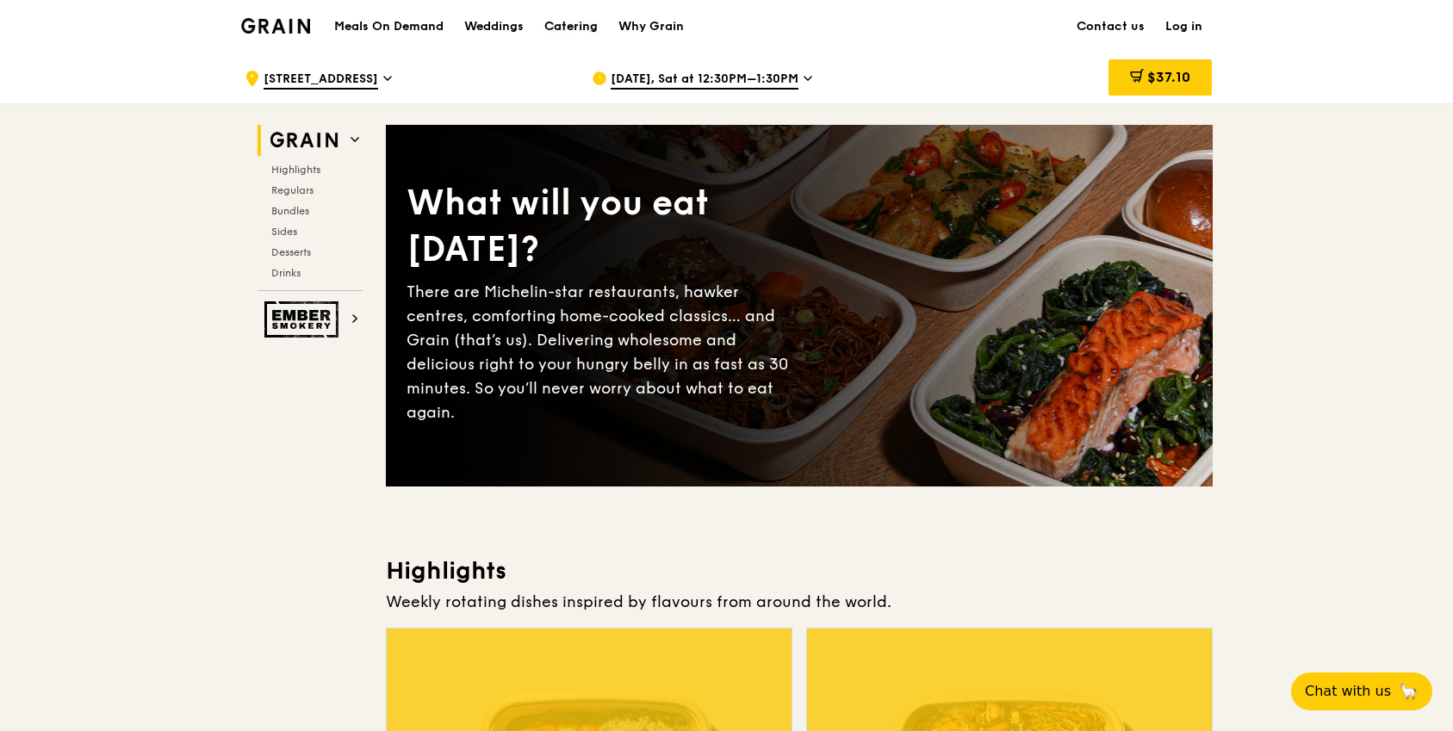
click at [576, 26] on div "Catering" at bounding box center [570, 27] width 53 height 52
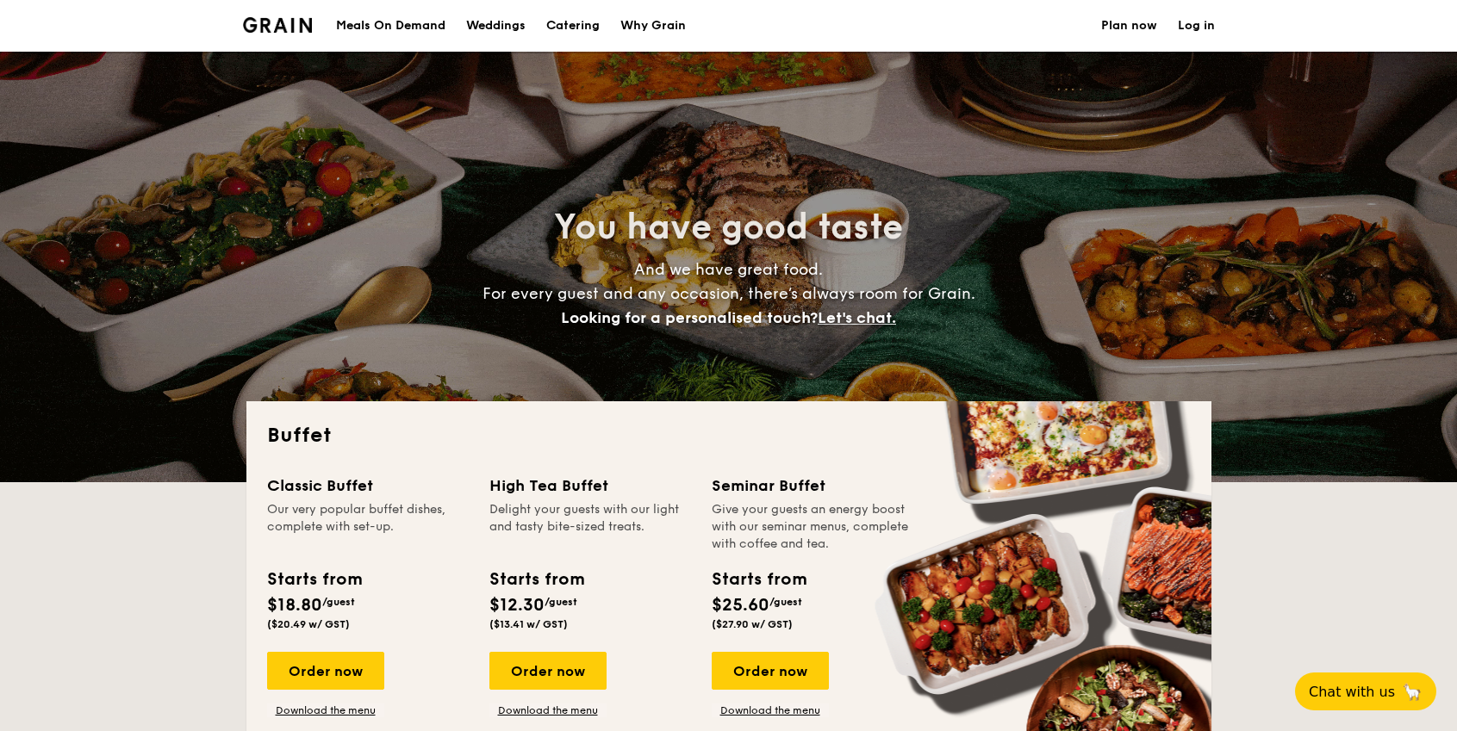
select select
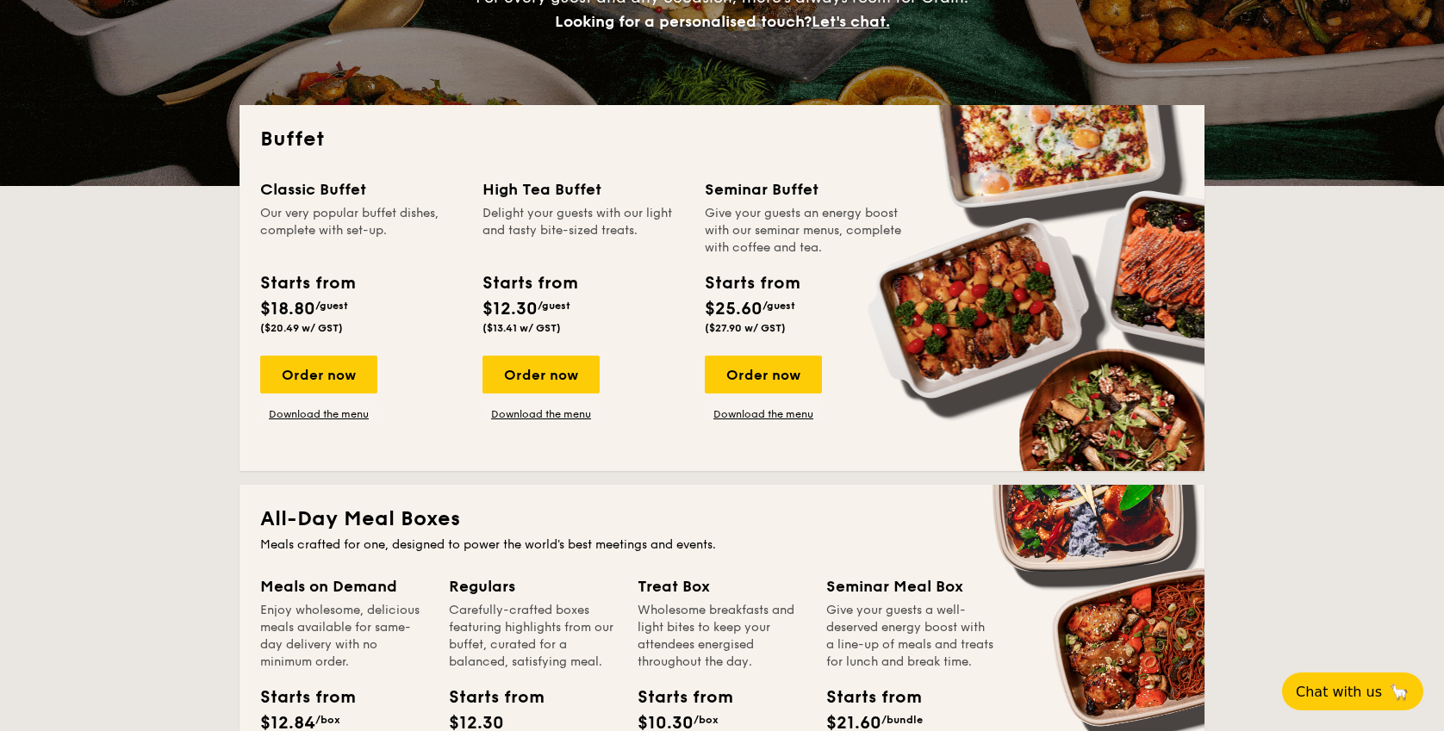
scroll to position [294, 0]
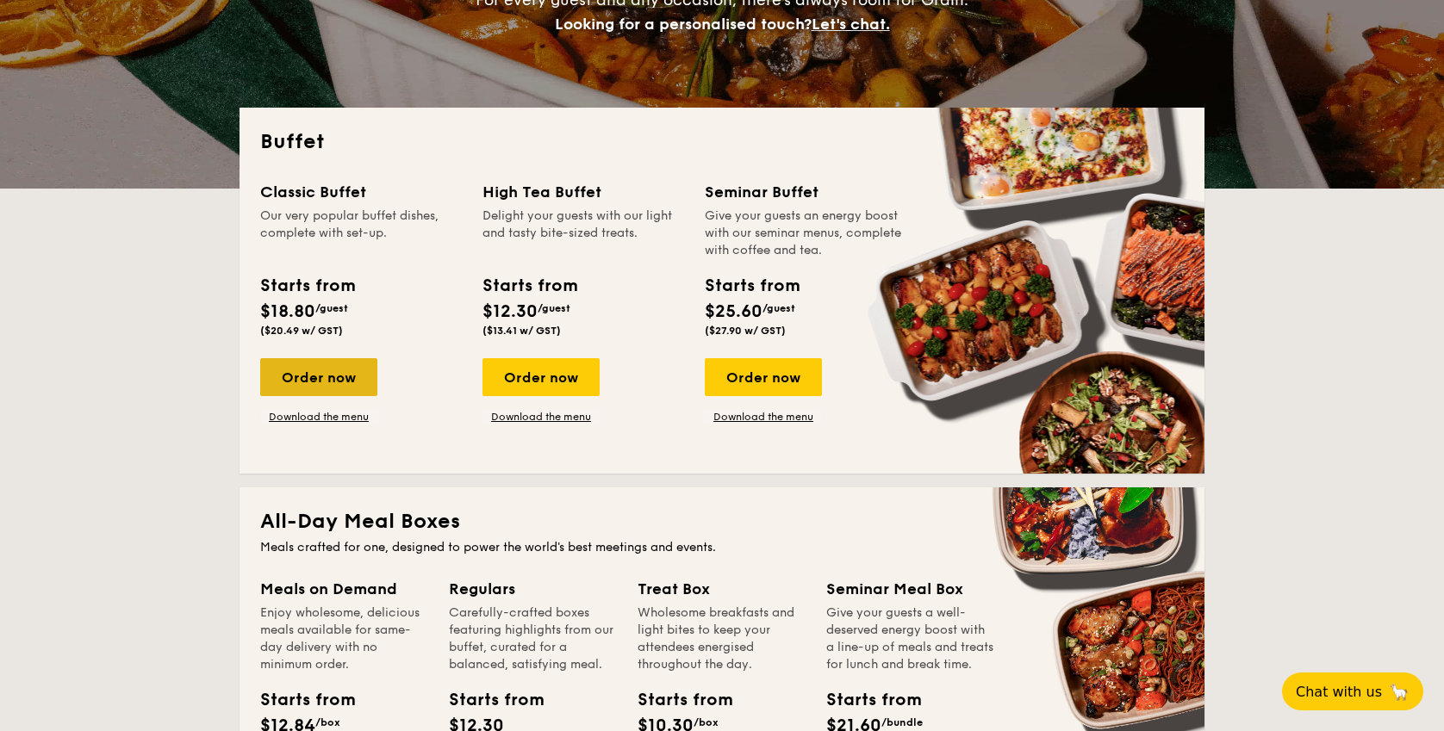
click at [338, 377] on div "Order now" at bounding box center [318, 377] width 117 height 38
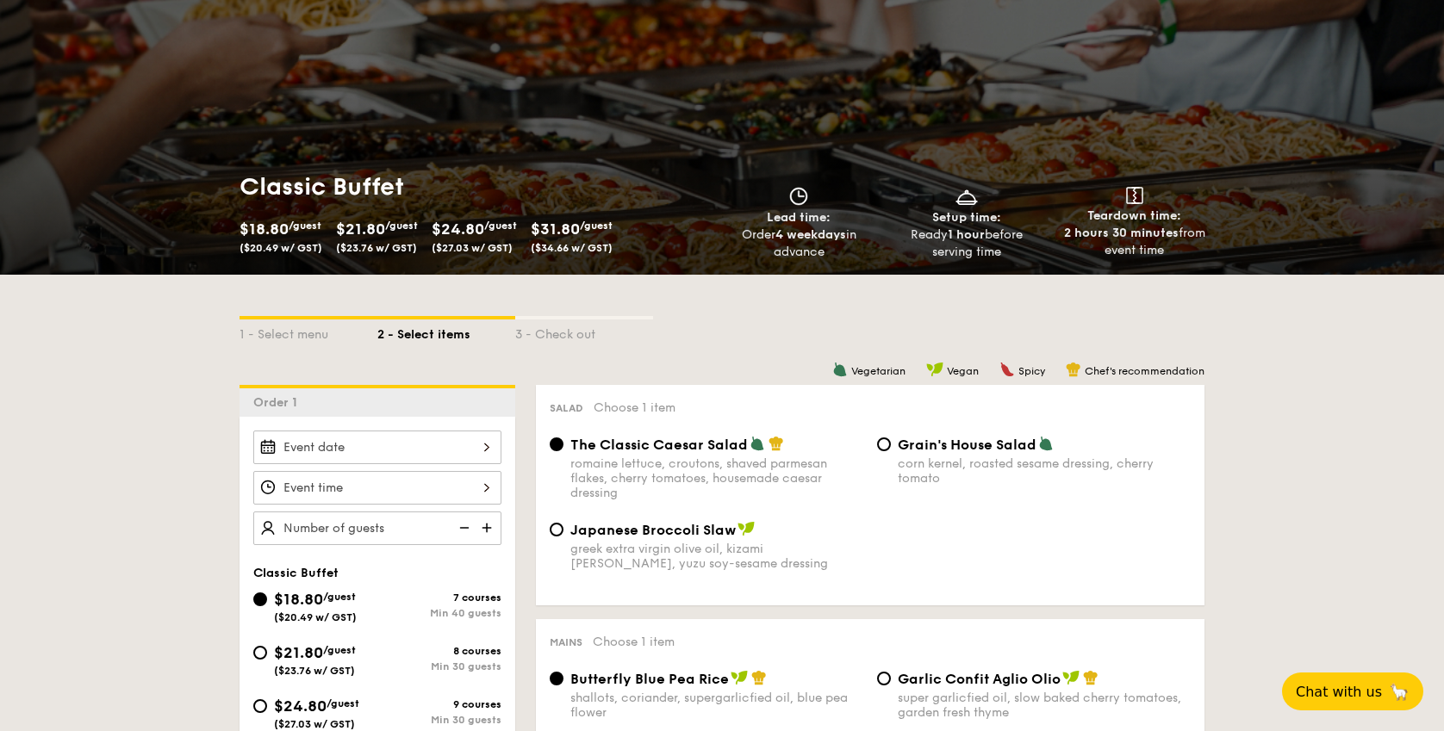
scroll to position [200, 0]
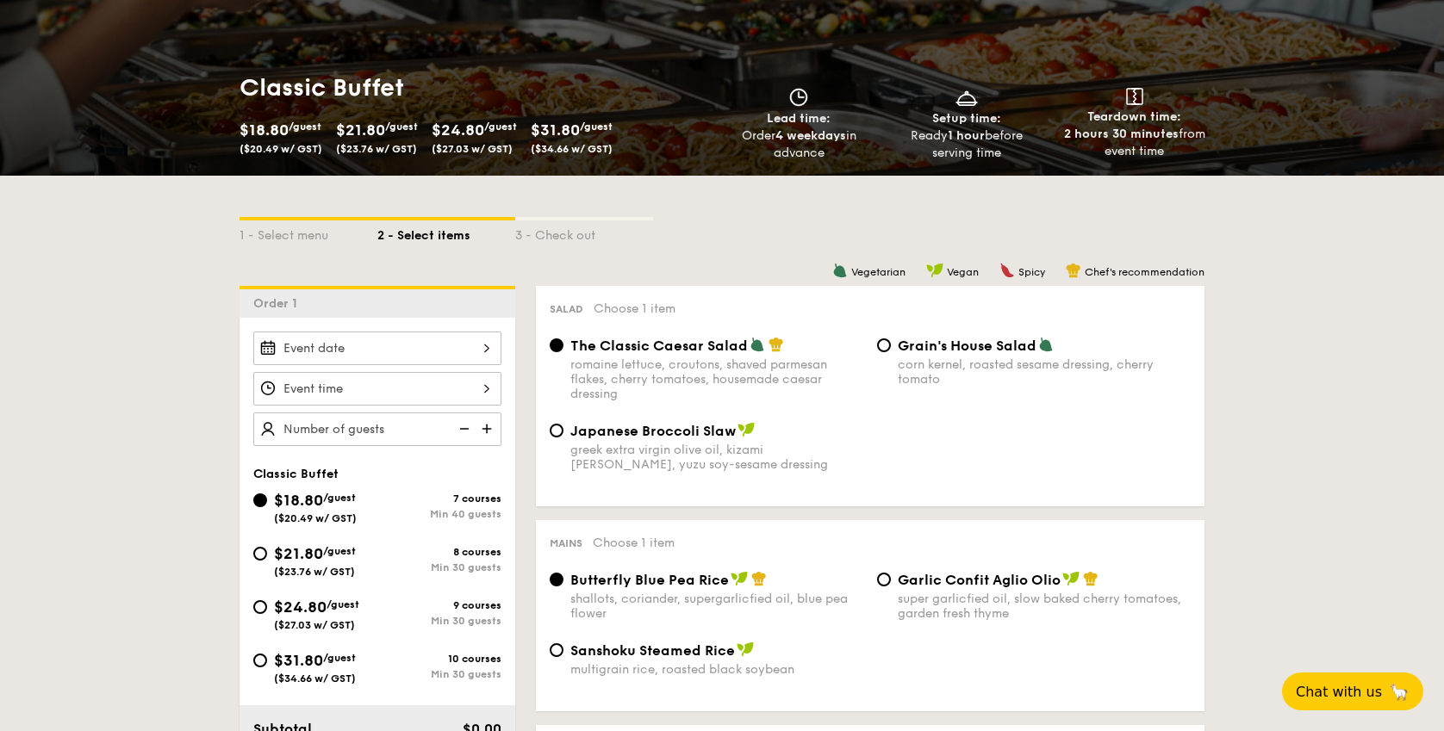
click at [400, 349] on div at bounding box center [377, 349] width 248 height 34
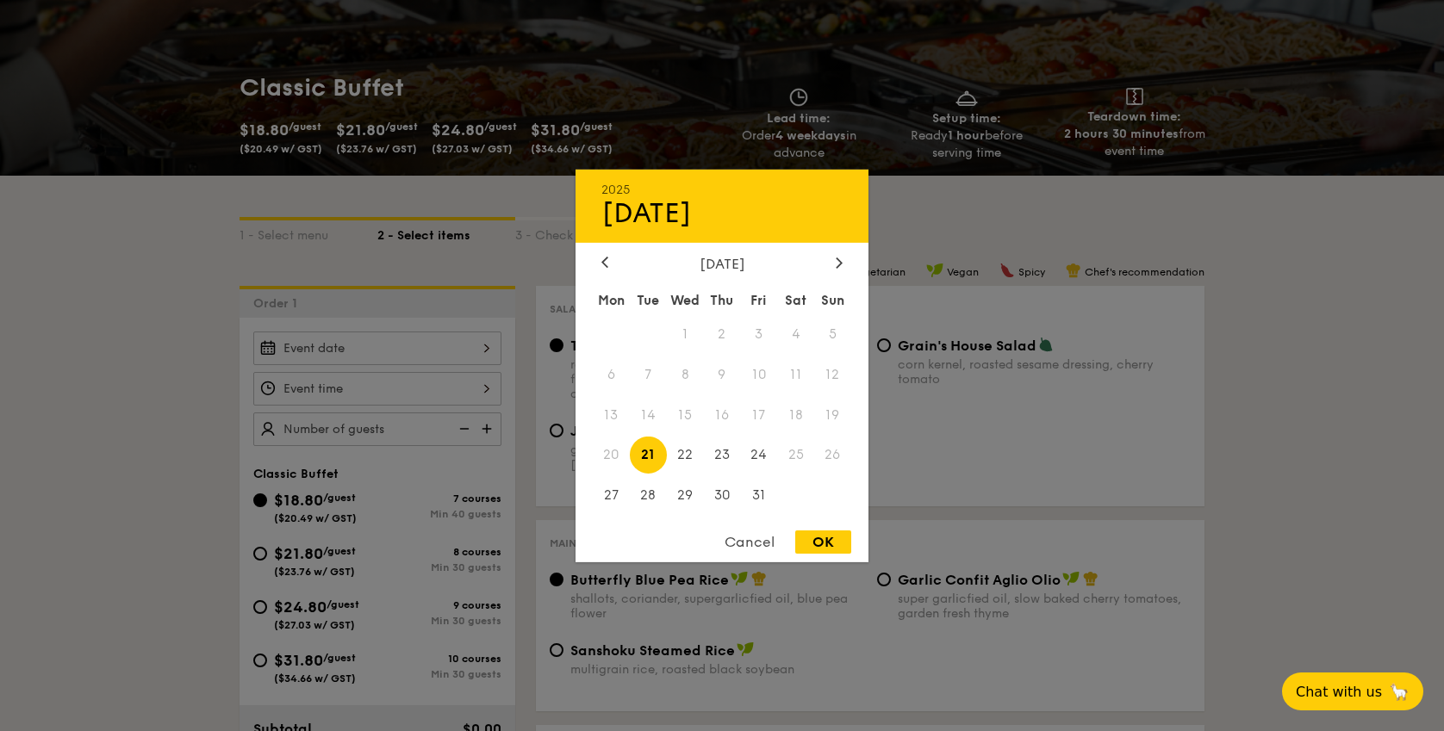
click at [754, 542] on div "Cancel" at bounding box center [749, 542] width 84 height 23
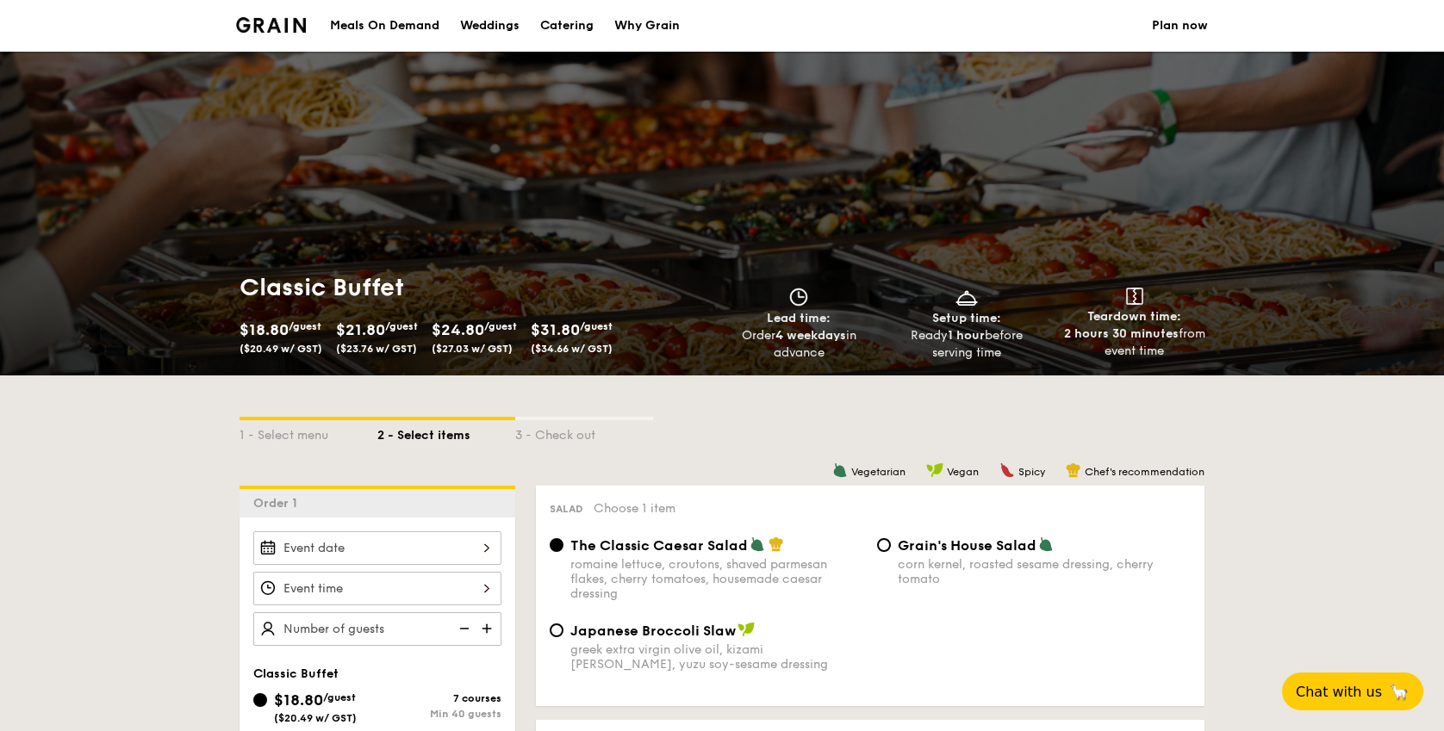
scroll to position [0, 0]
click at [372, 32] on div "Meals On Demand" at bounding box center [384, 26] width 109 height 52
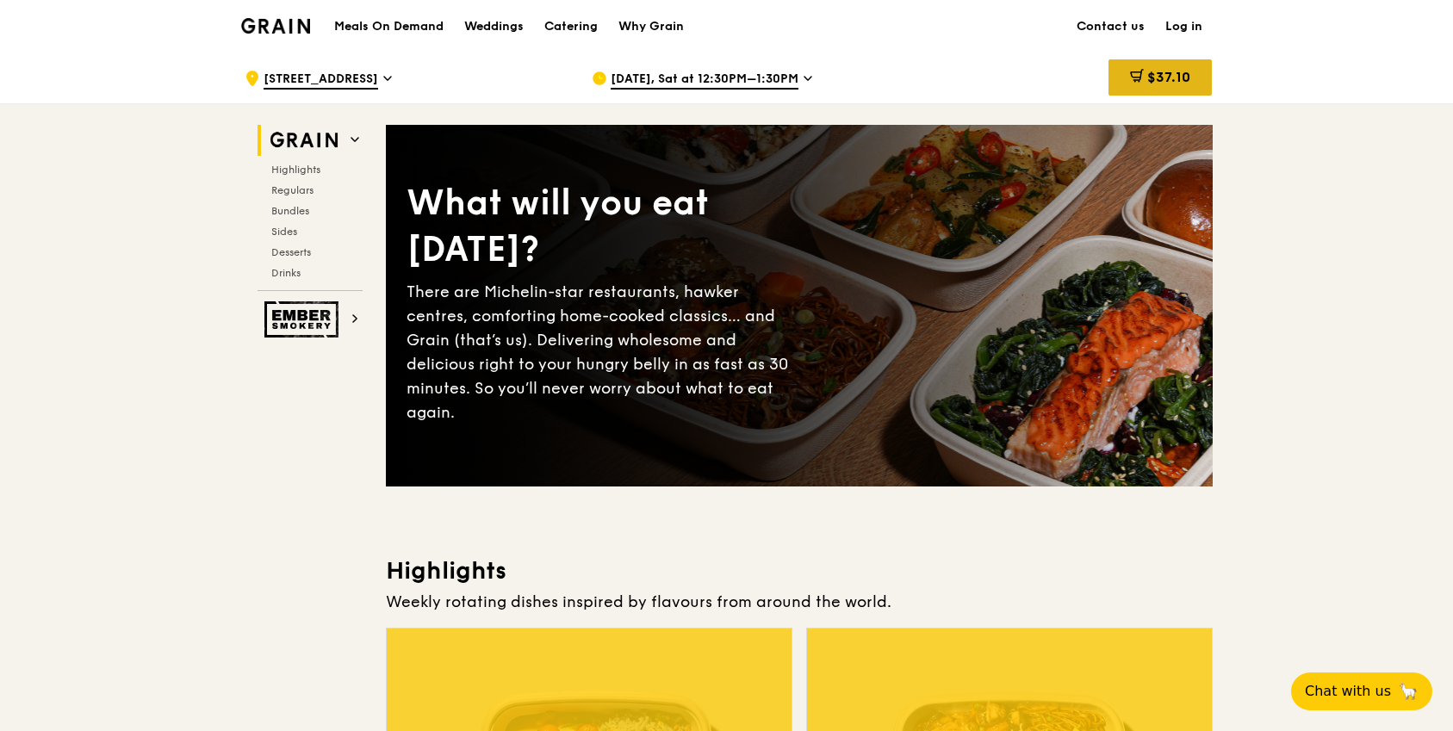
click at [1149, 66] on div "$37.10" at bounding box center [1160, 77] width 103 height 36
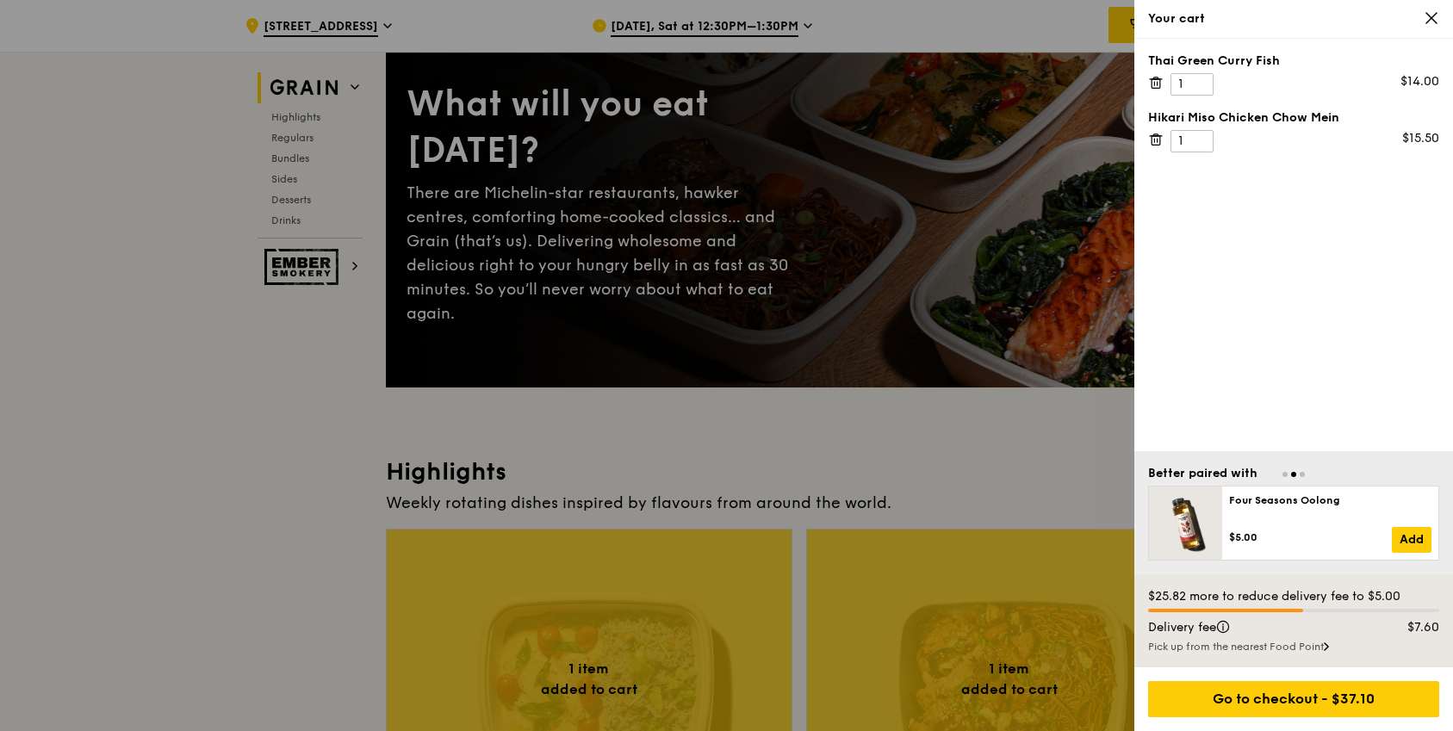
scroll to position [73, 0]
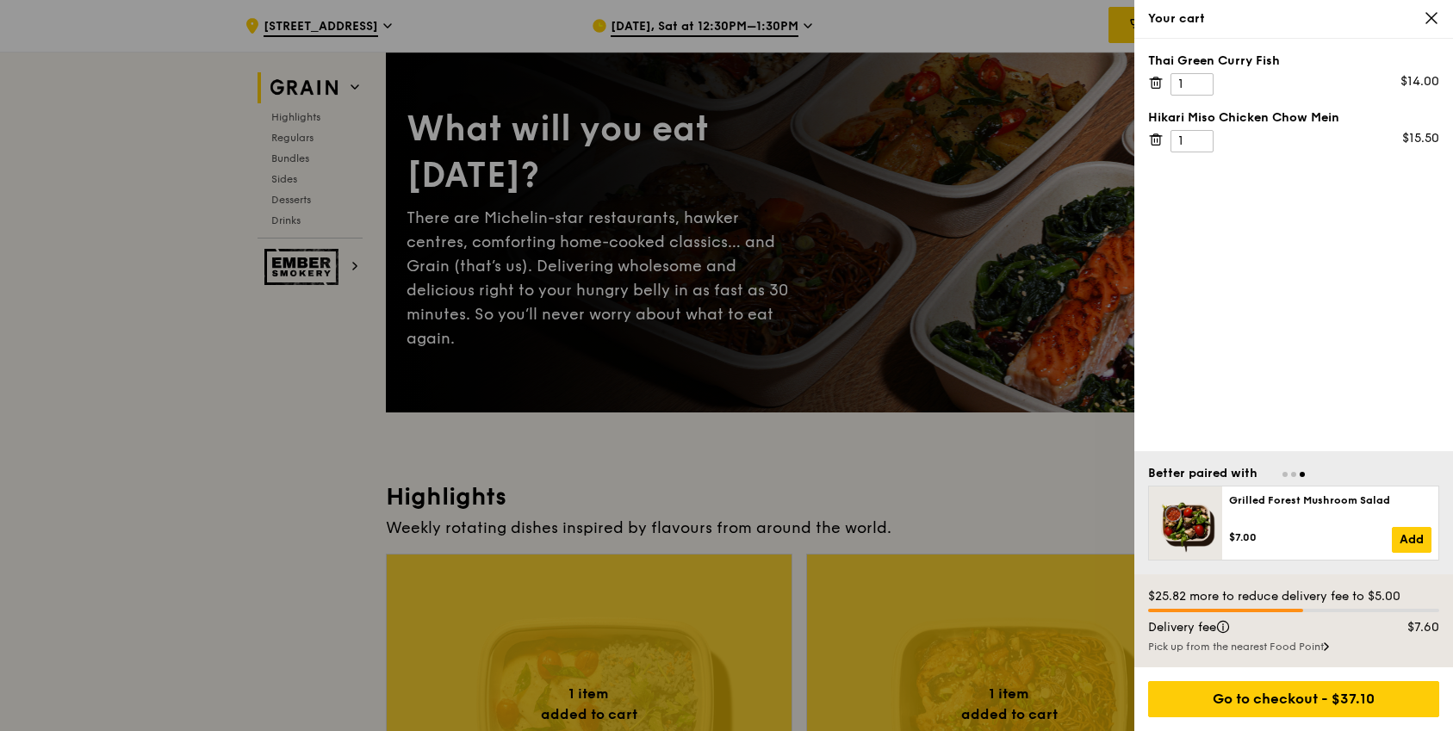
click at [1153, 141] on icon at bounding box center [1156, 140] width 16 height 16
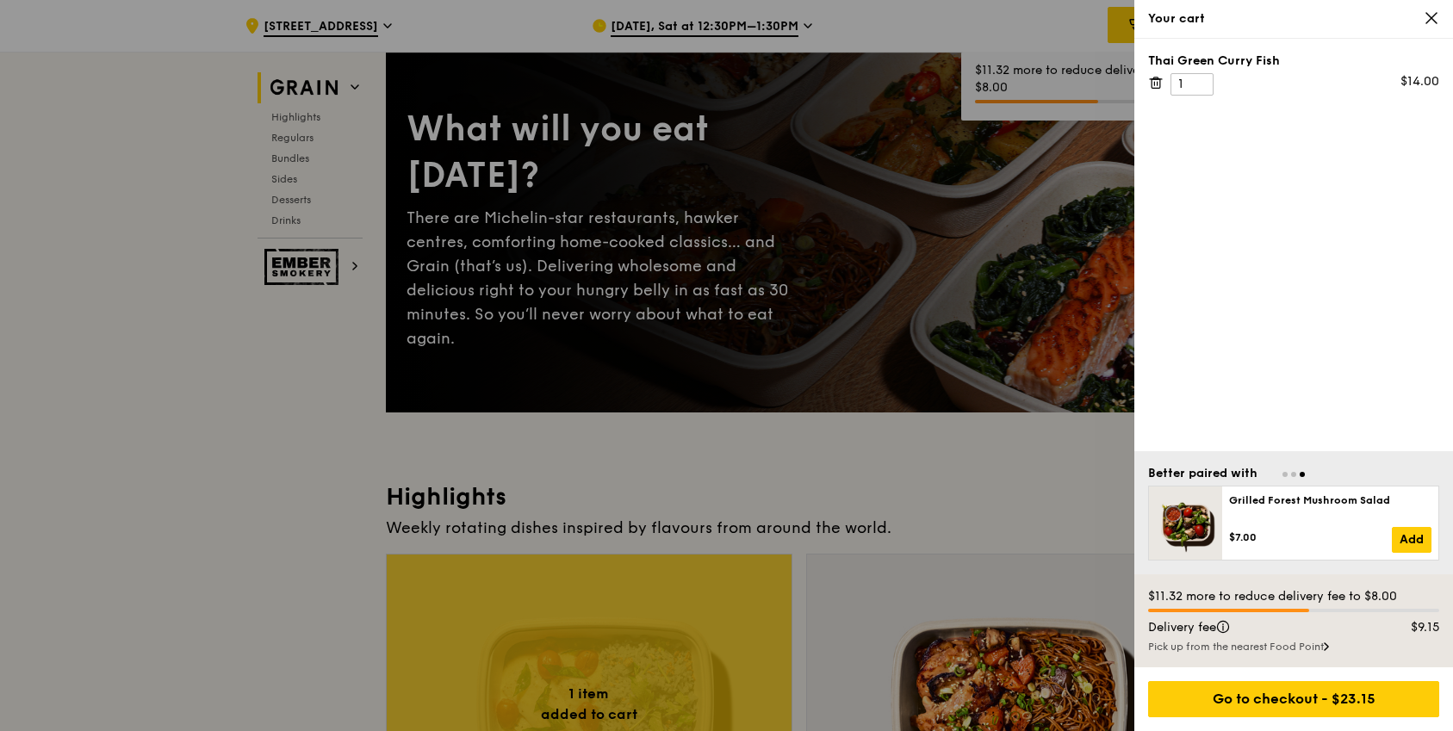
click at [1156, 88] on icon at bounding box center [1156, 83] width 9 height 9
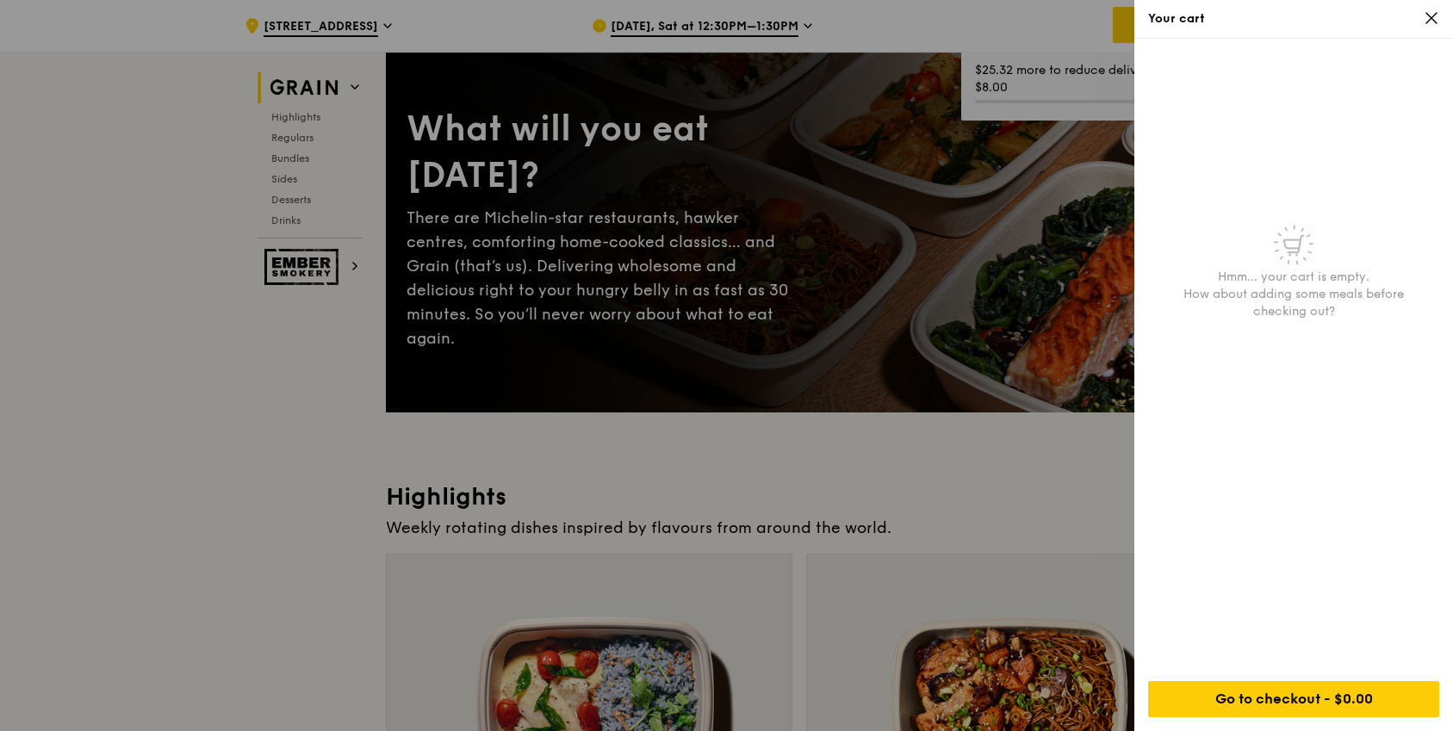
click at [1435, 15] on icon at bounding box center [1432, 18] width 16 height 16
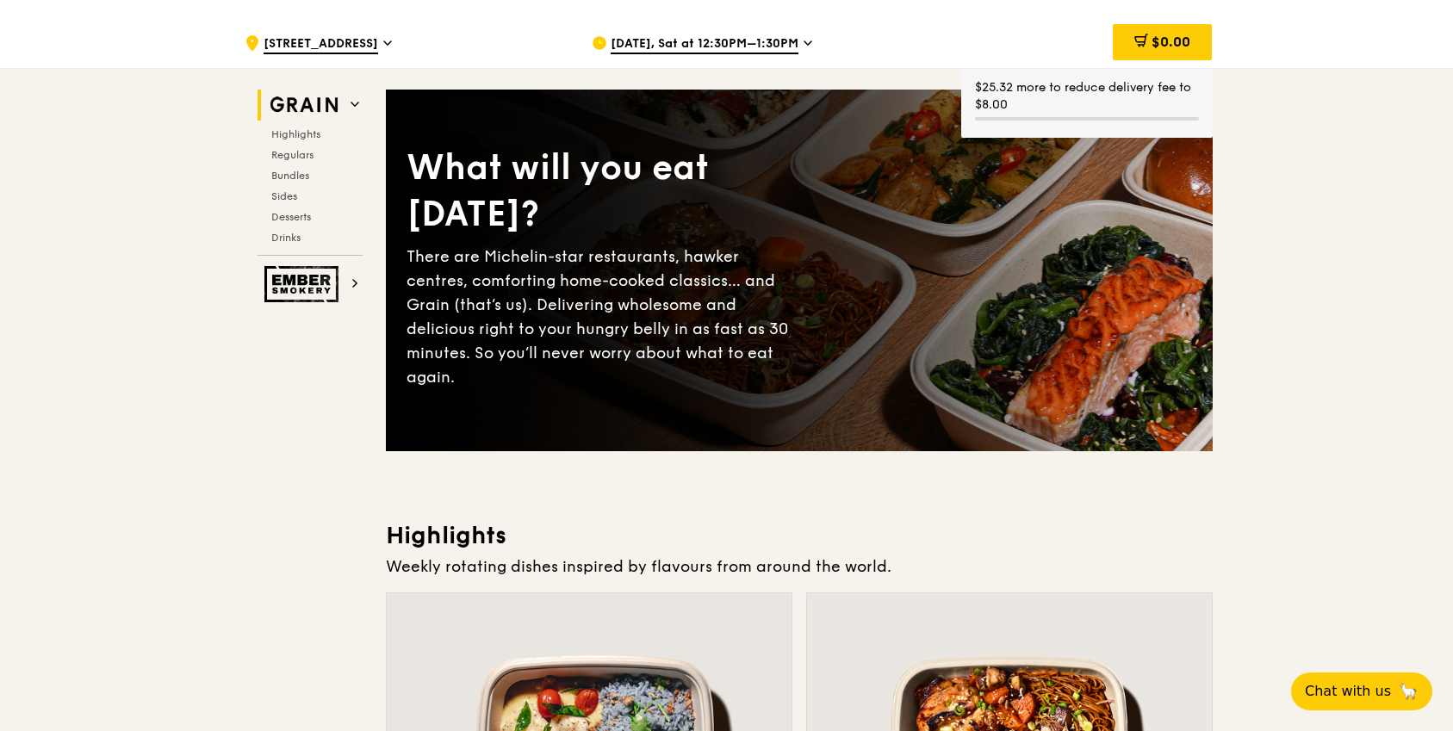
scroll to position [0, 0]
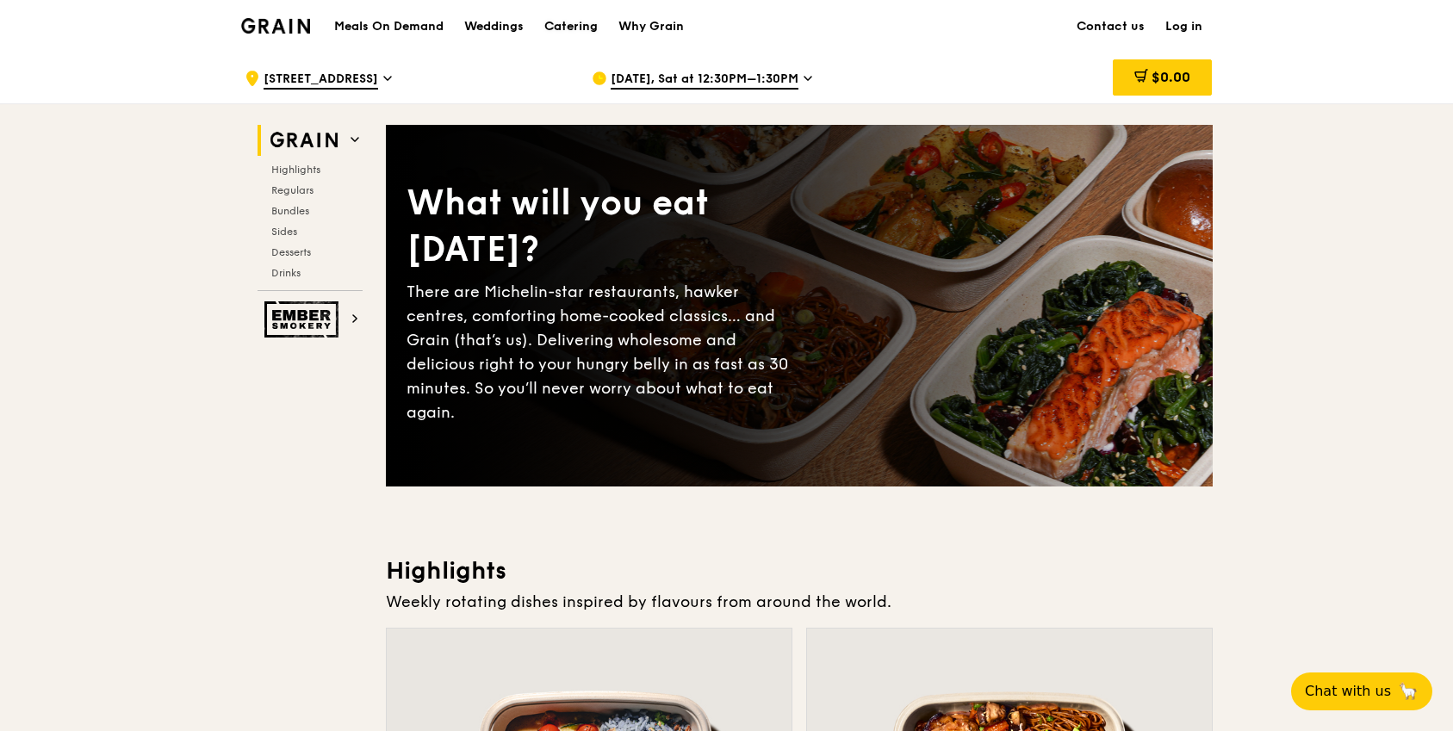
click at [594, 34] on div "Catering" at bounding box center [570, 27] width 53 height 52
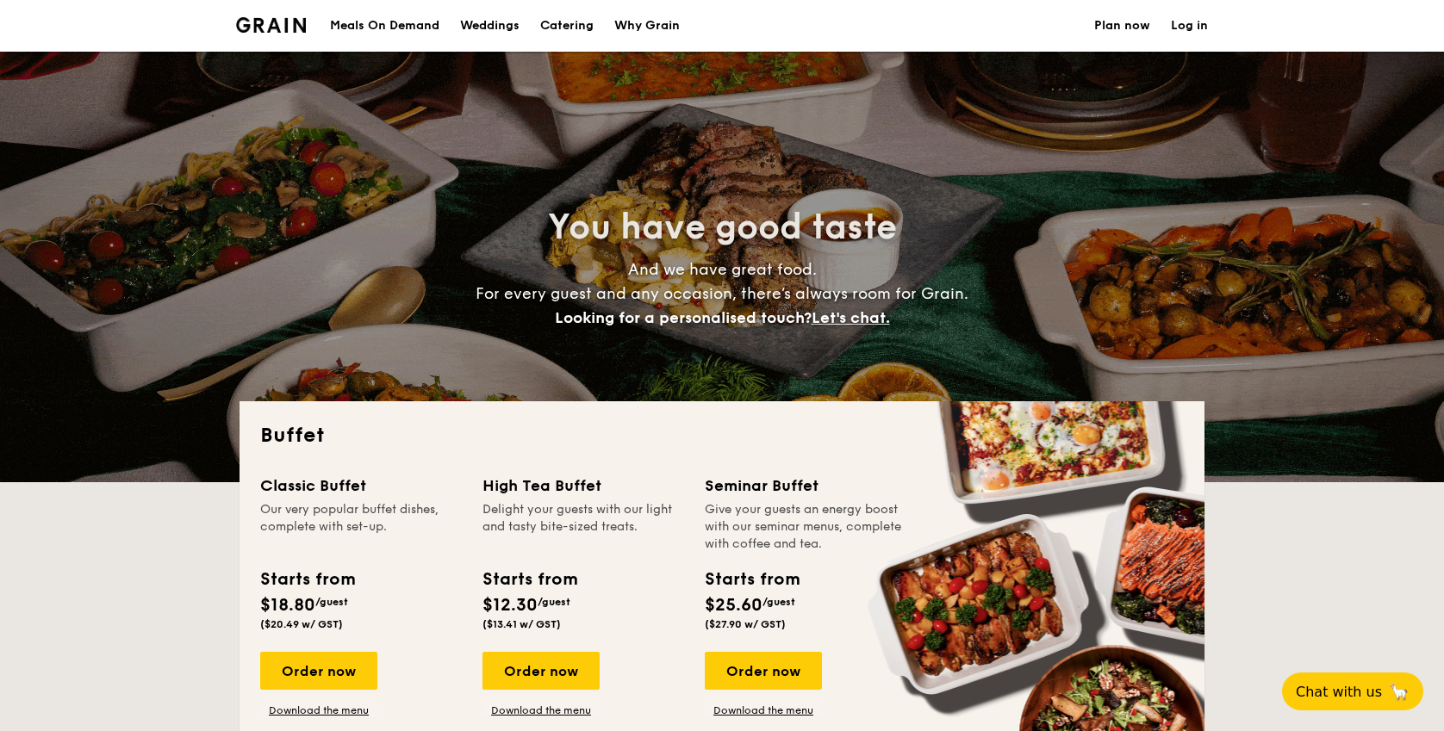
select select
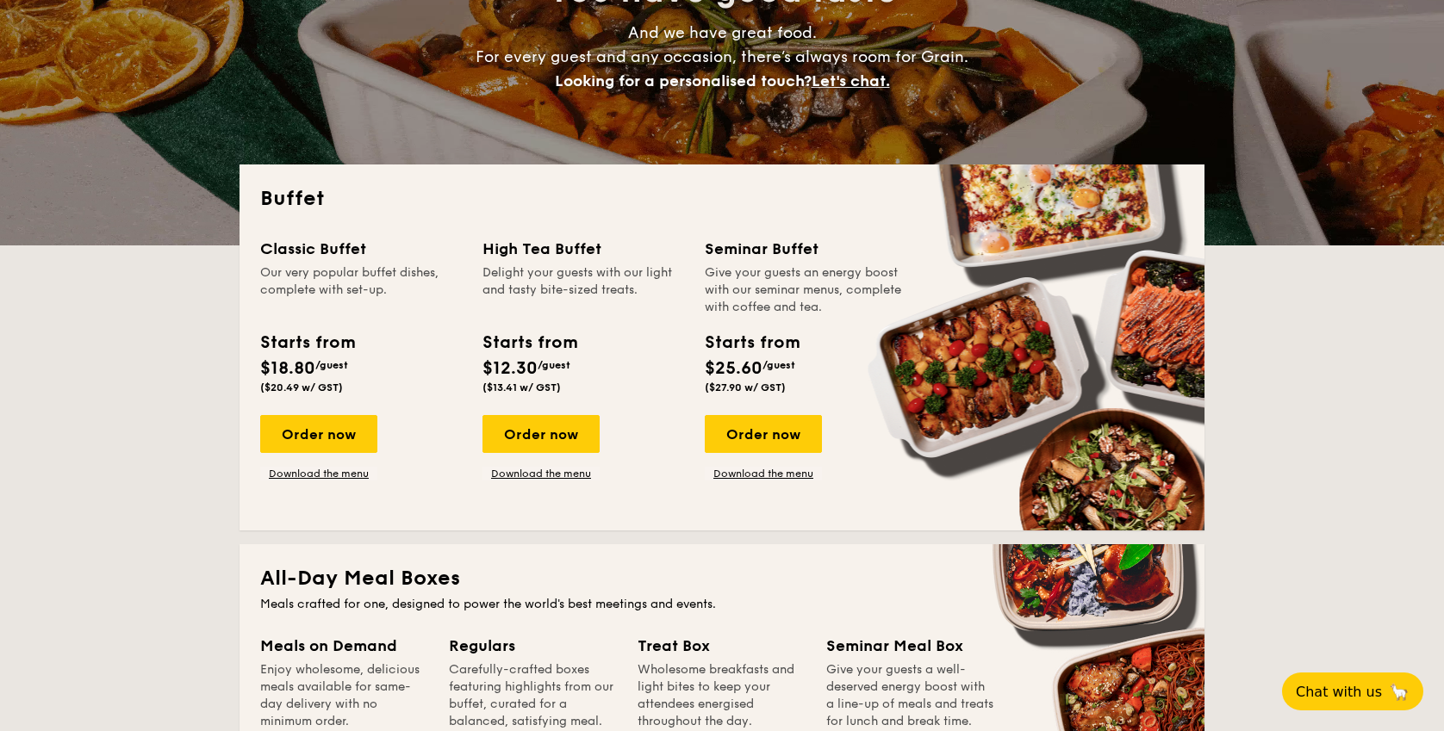
scroll to position [239, 0]
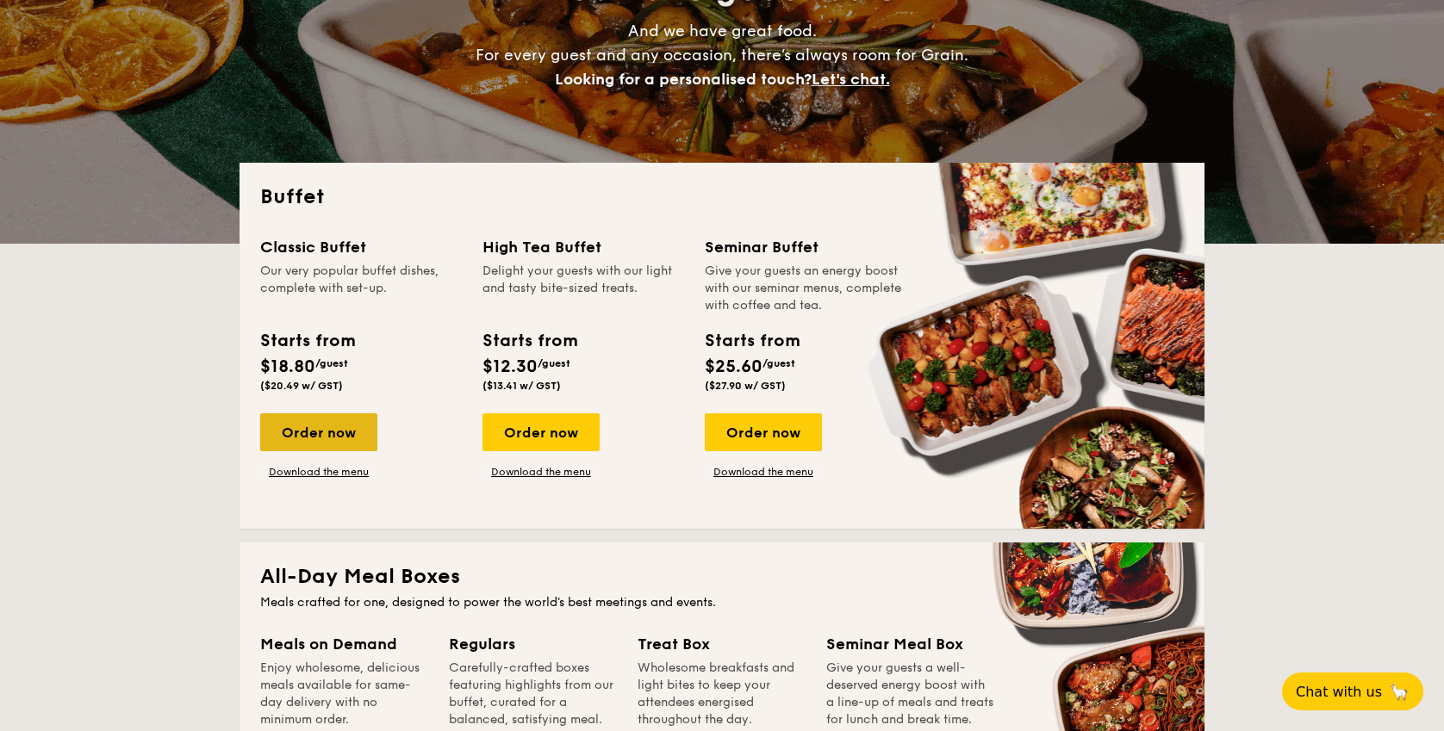
click at [303, 430] on div "Order now" at bounding box center [318, 432] width 117 height 38
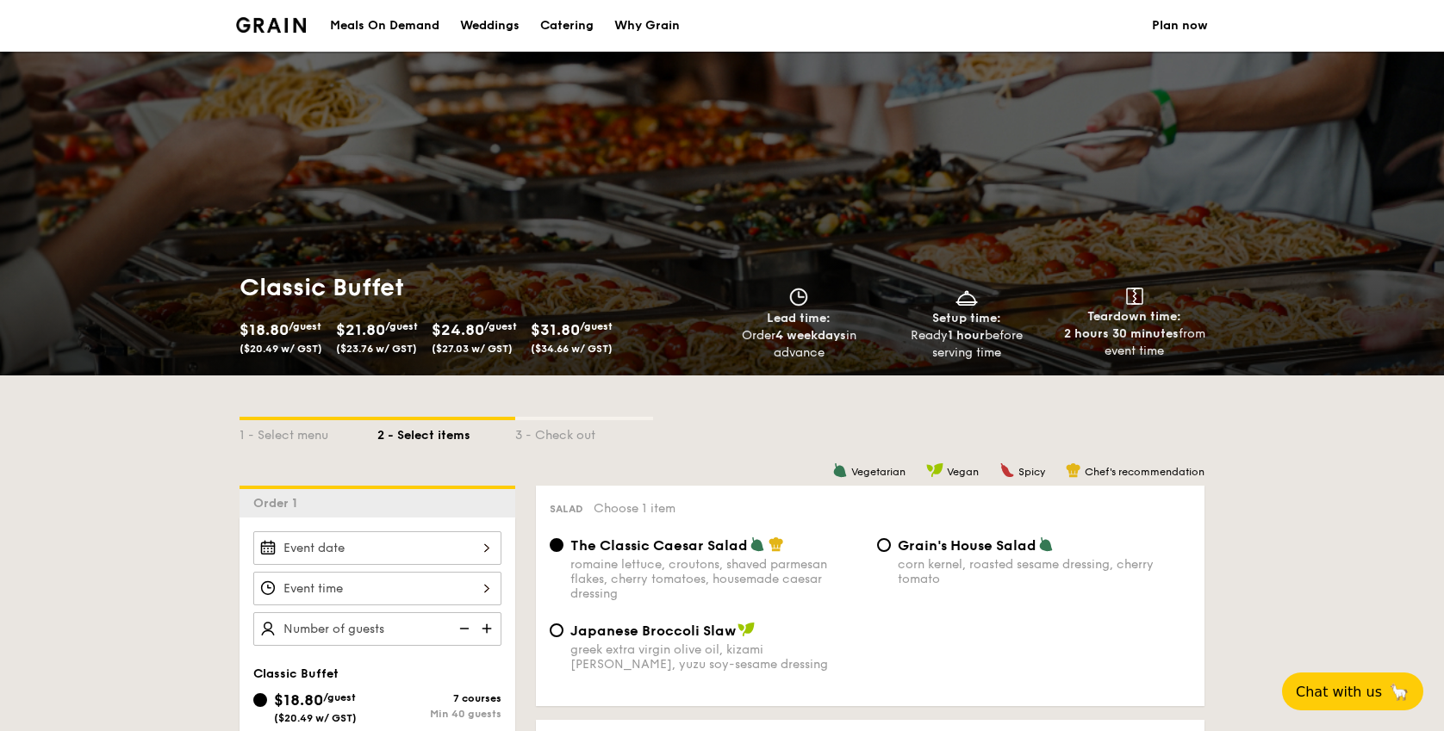
scroll to position [205, 0]
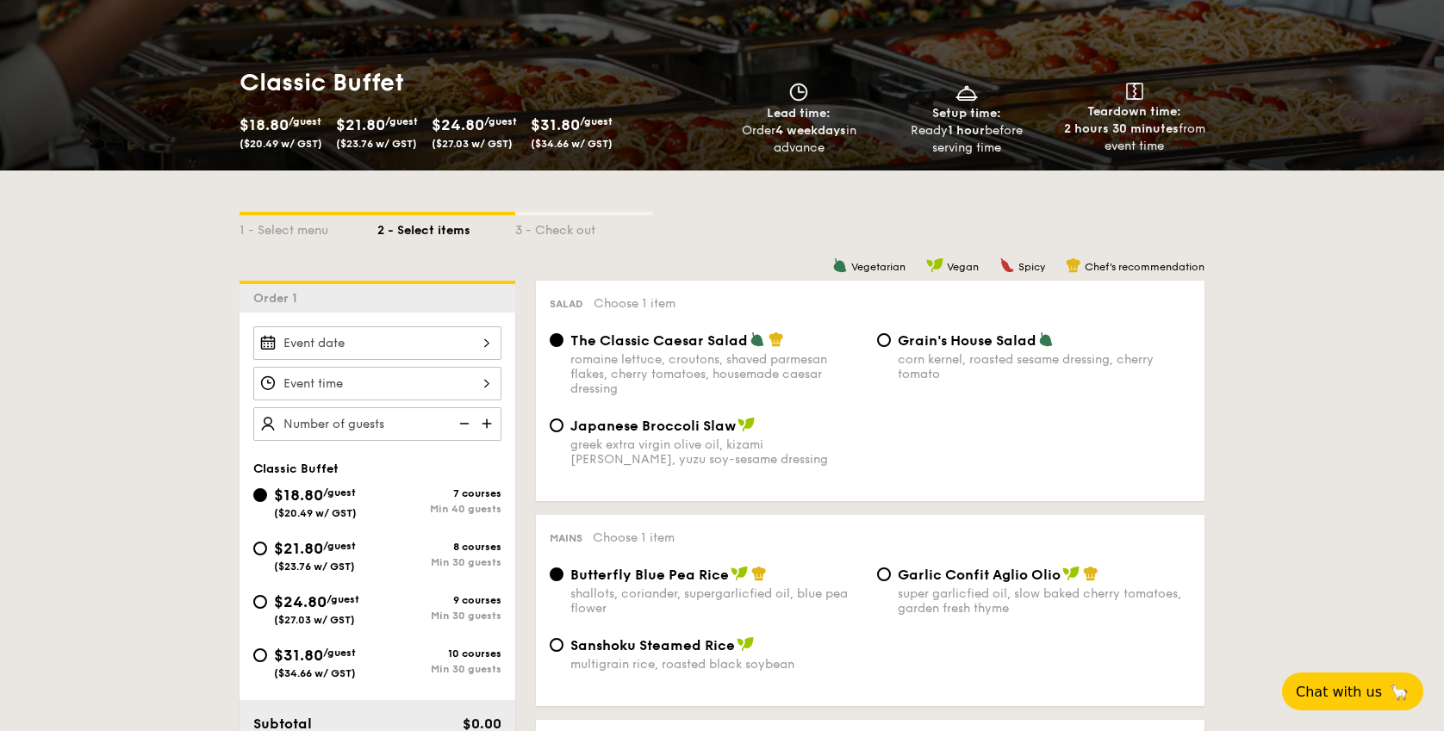
click at [477, 347] on div at bounding box center [377, 343] width 248 height 34
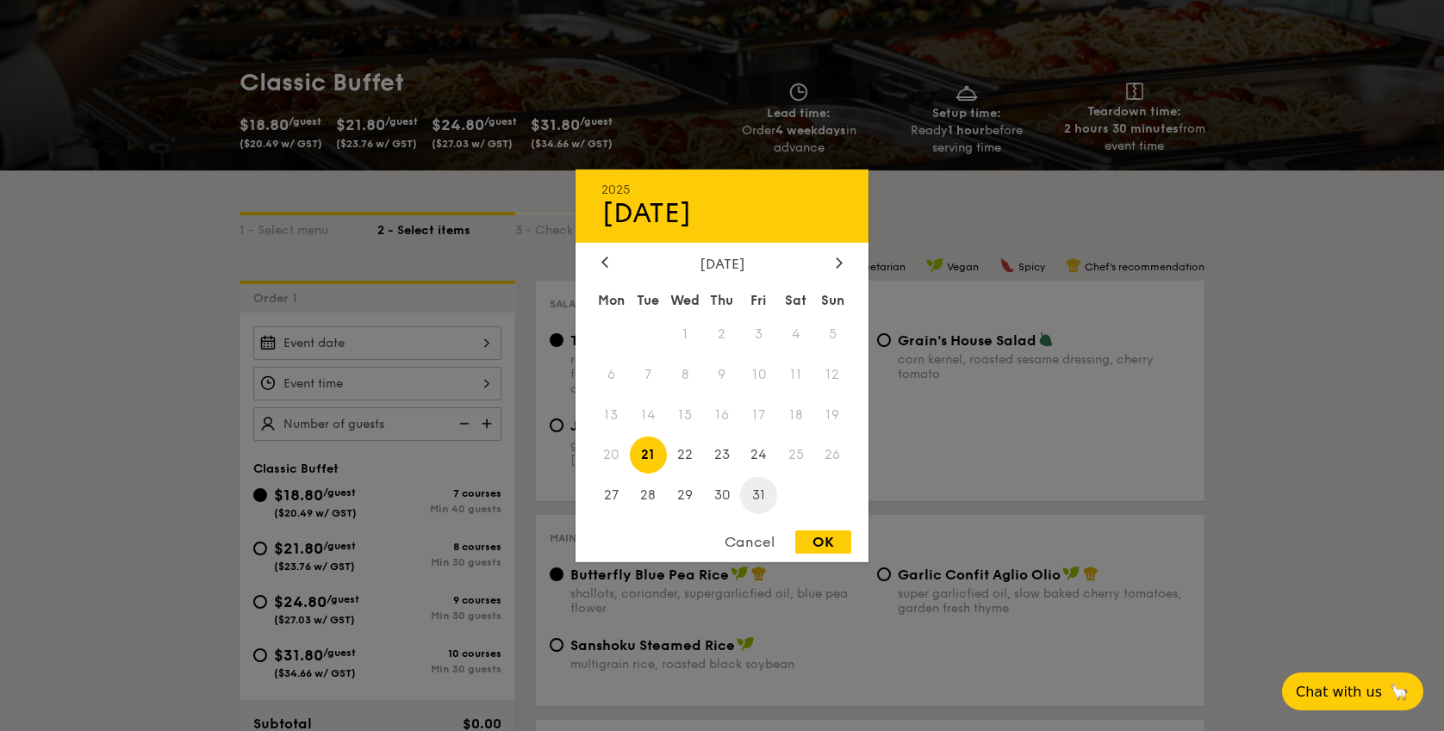
click at [756, 496] on span "31" at bounding box center [758, 495] width 37 height 37
click at [820, 539] on div "OK" at bounding box center [823, 542] width 56 height 23
type input "[DATE]"
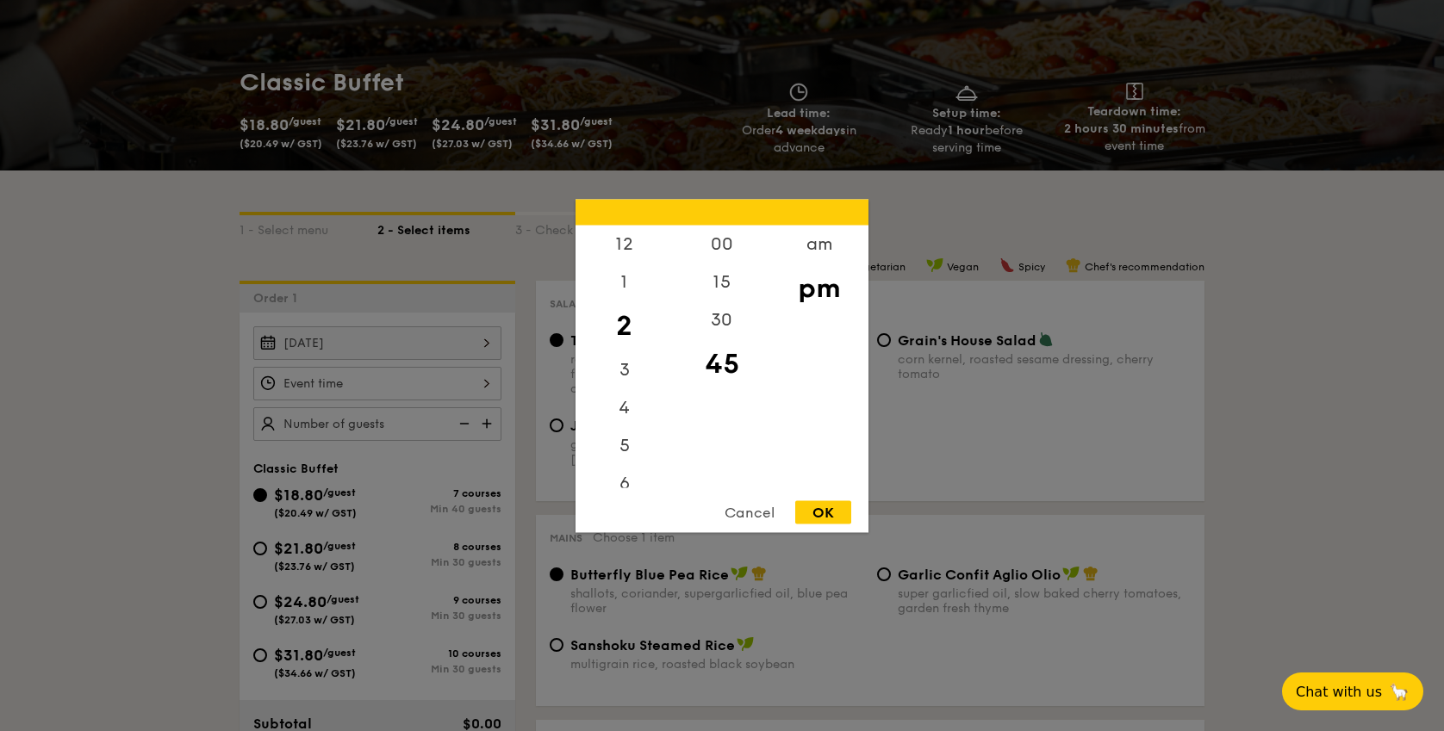
click at [347, 389] on div "12 1 2 3 4 5 6 7 8 9 10 11 00 15 30 45 am pm Cancel OK" at bounding box center [377, 384] width 248 height 34
click at [628, 453] on div "5" at bounding box center [623, 451] width 97 height 50
click at [834, 511] on div "OK" at bounding box center [823, 511] width 56 height 23
type input "5:45PM"
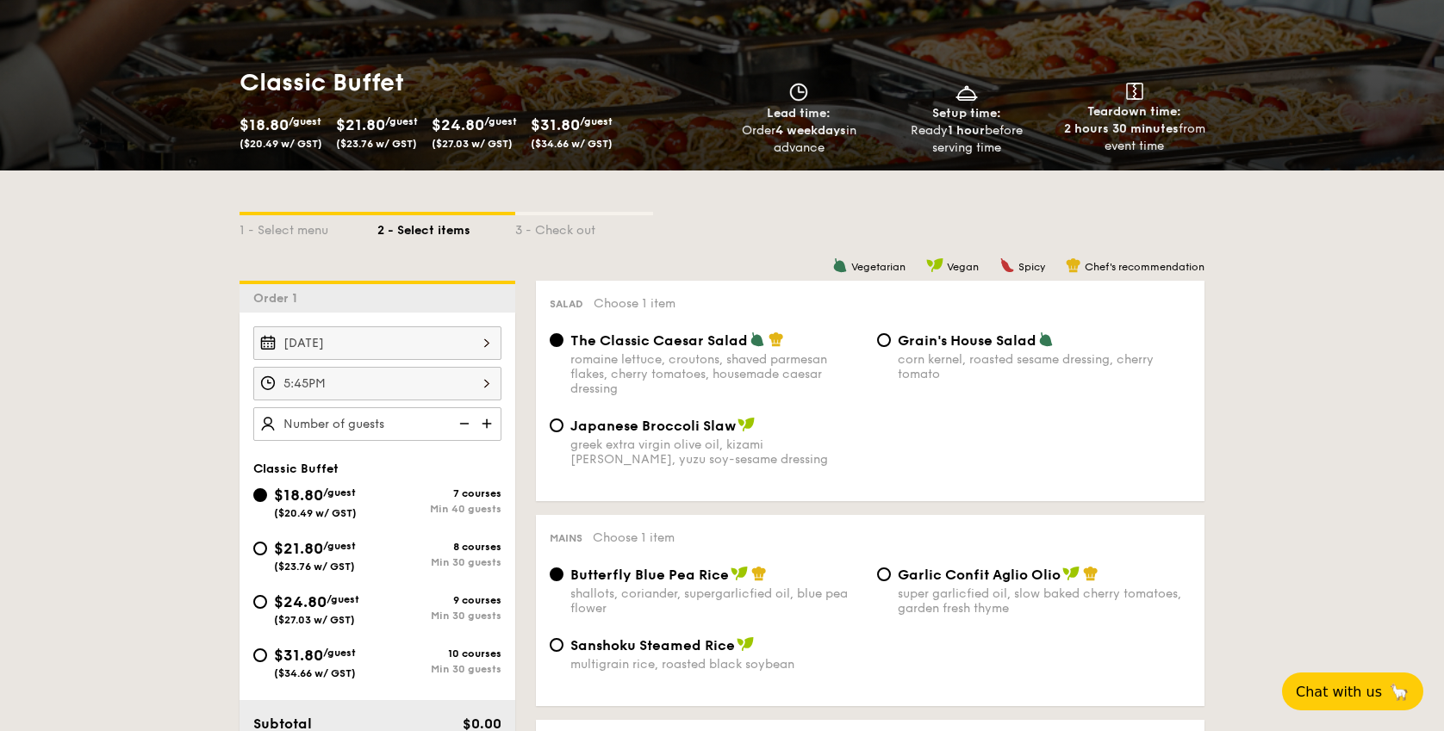
click at [452, 431] on img at bounding box center [463, 423] width 26 height 33
type input "40 guests"
click at [336, 544] on span "/guest" at bounding box center [339, 546] width 33 height 12
click at [267, 544] on input "$21.80 /guest ($23.76 w/ GST) 8 courses Min 30 guests" at bounding box center [260, 549] width 14 height 14
radio input "true"
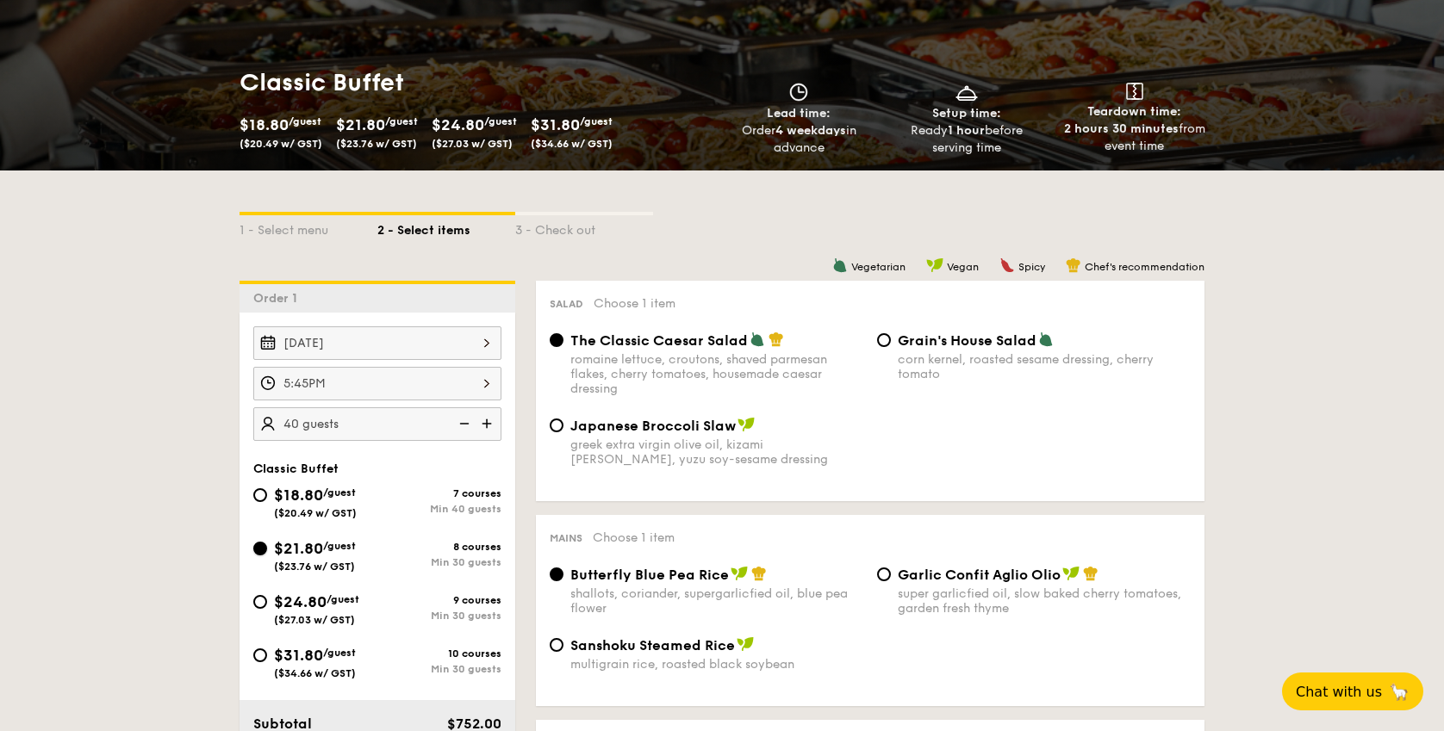
radio input "true"
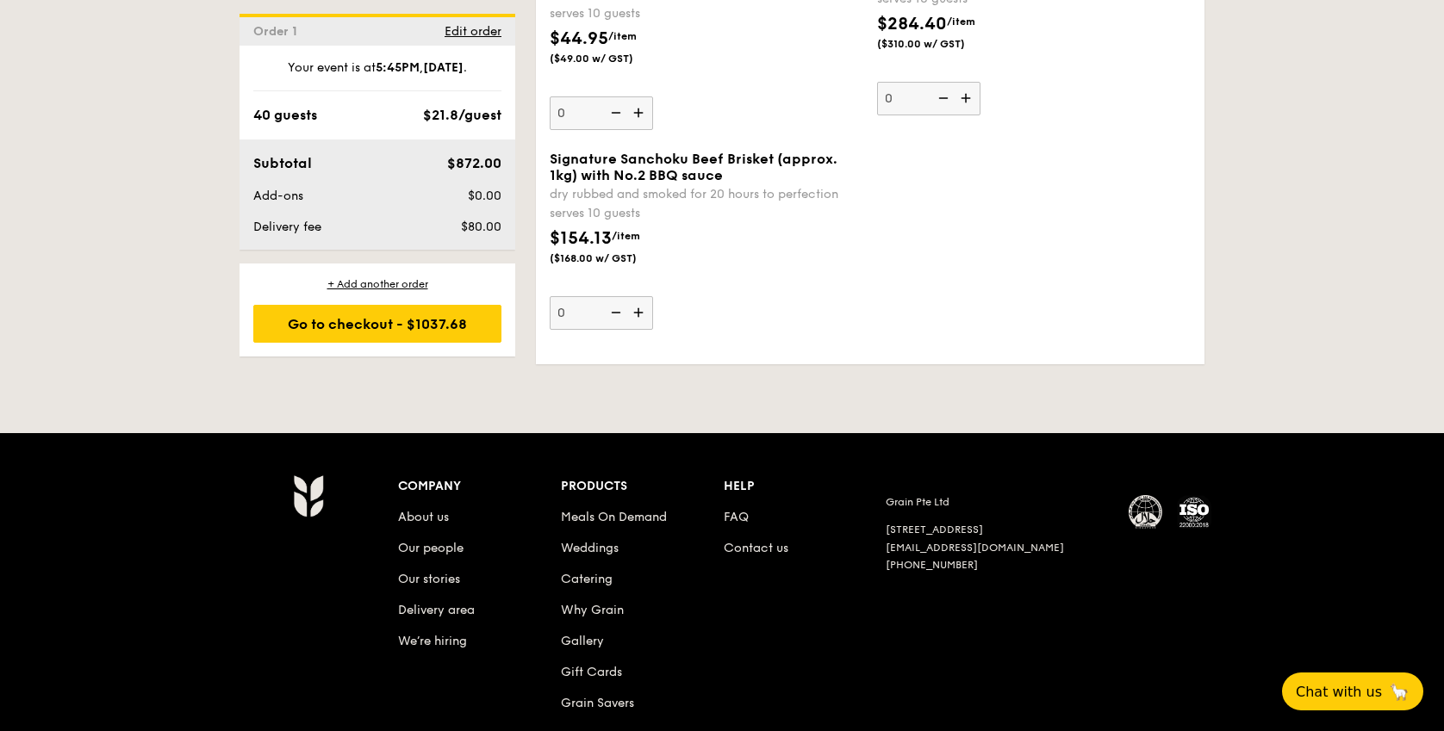
scroll to position [3688, 0]
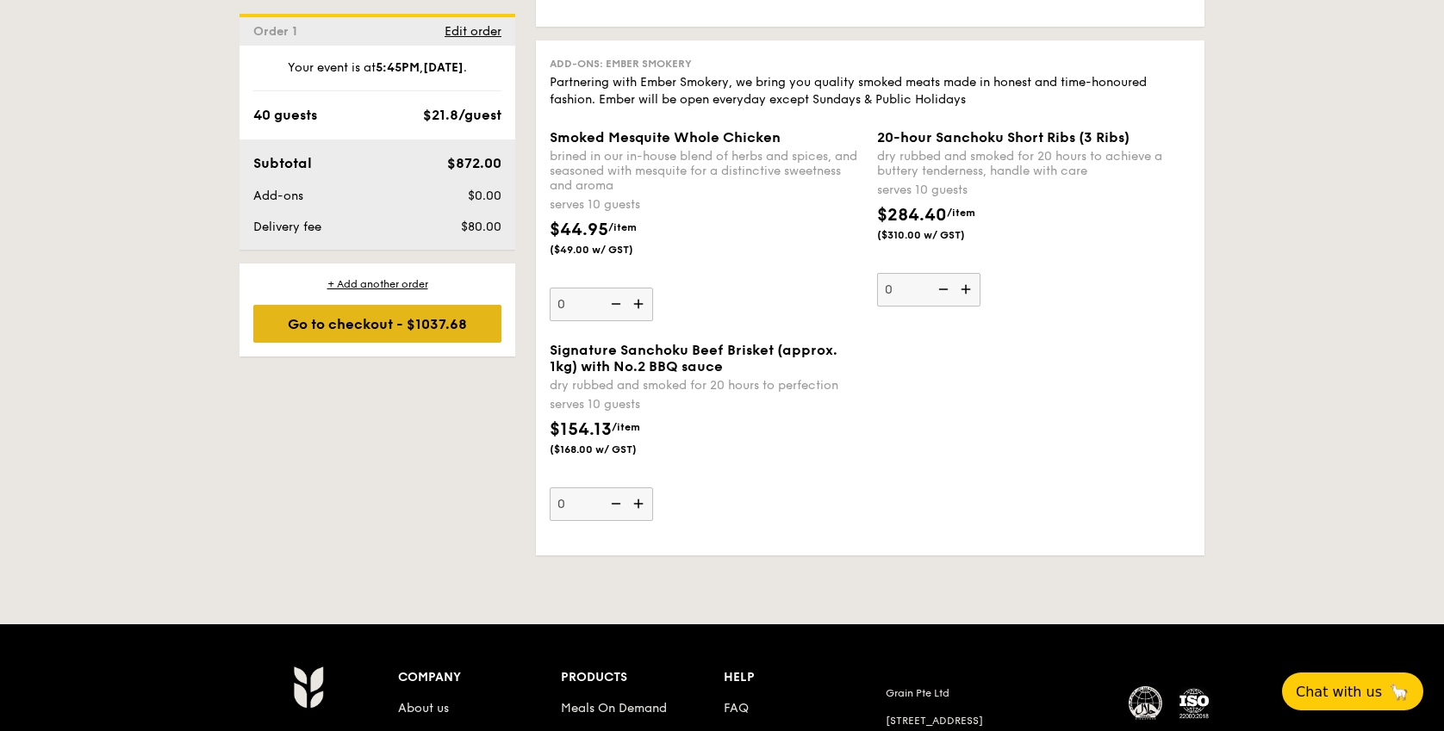
click at [427, 330] on div "Go to checkout - $1037.68" at bounding box center [377, 324] width 248 height 38
